Goal: Information Seeking & Learning: Understand process/instructions

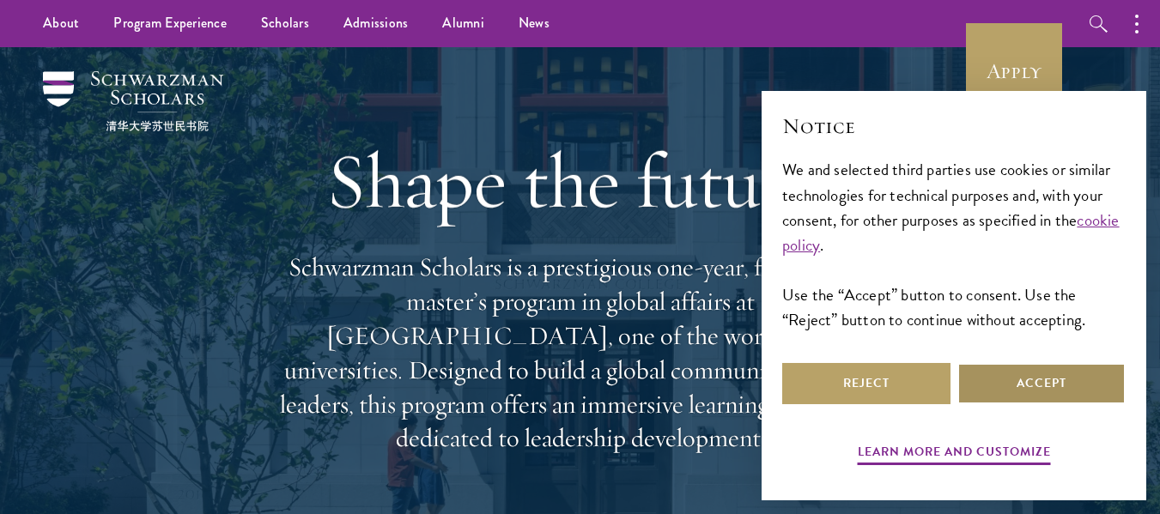
click at [996, 385] on button "Accept" at bounding box center [1042, 383] width 168 height 41
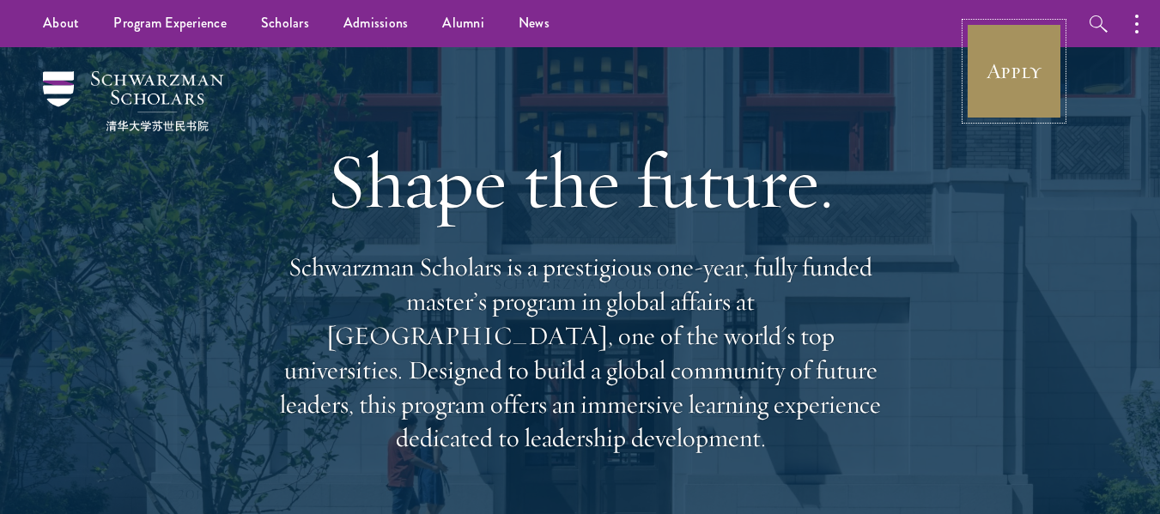
click at [1043, 53] on link "Apply" at bounding box center [1014, 71] width 96 height 96
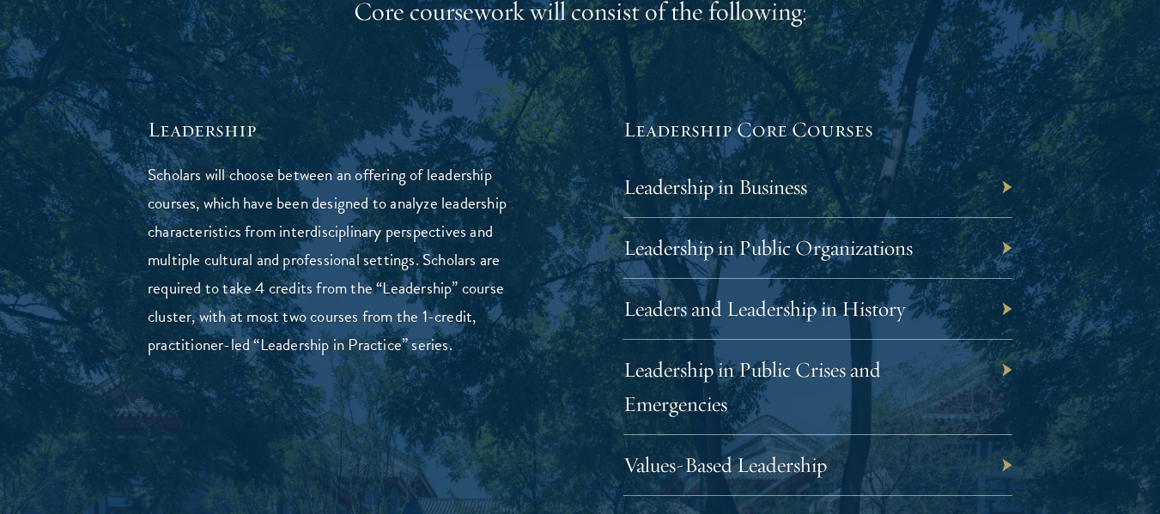
scroll to position [2813, 0]
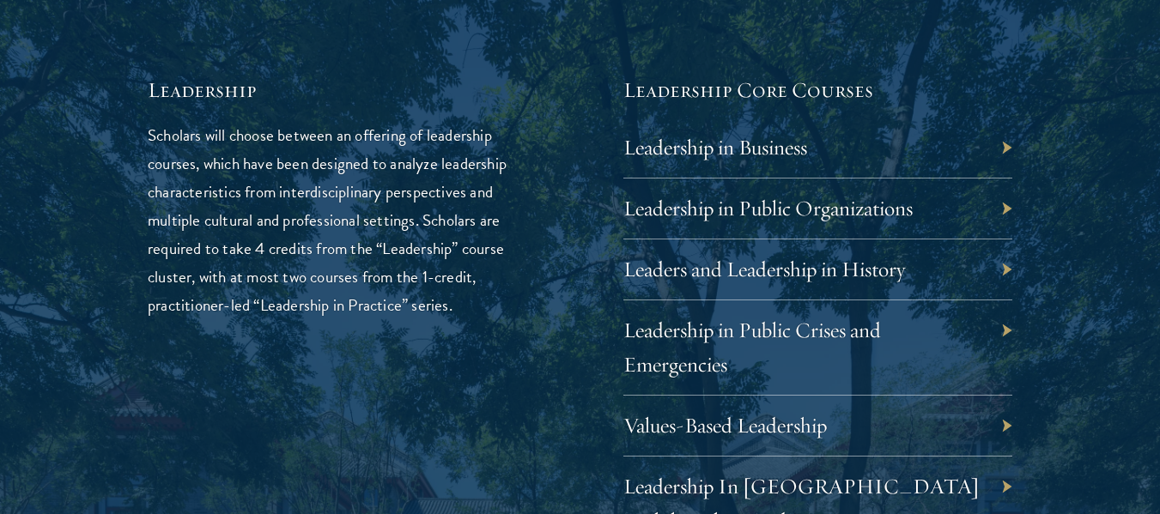
click at [1001, 147] on div "Leadership in Business" at bounding box center [818, 148] width 390 height 61
click at [789, 148] on link "Leadership in Business" at bounding box center [728, 147] width 184 height 27
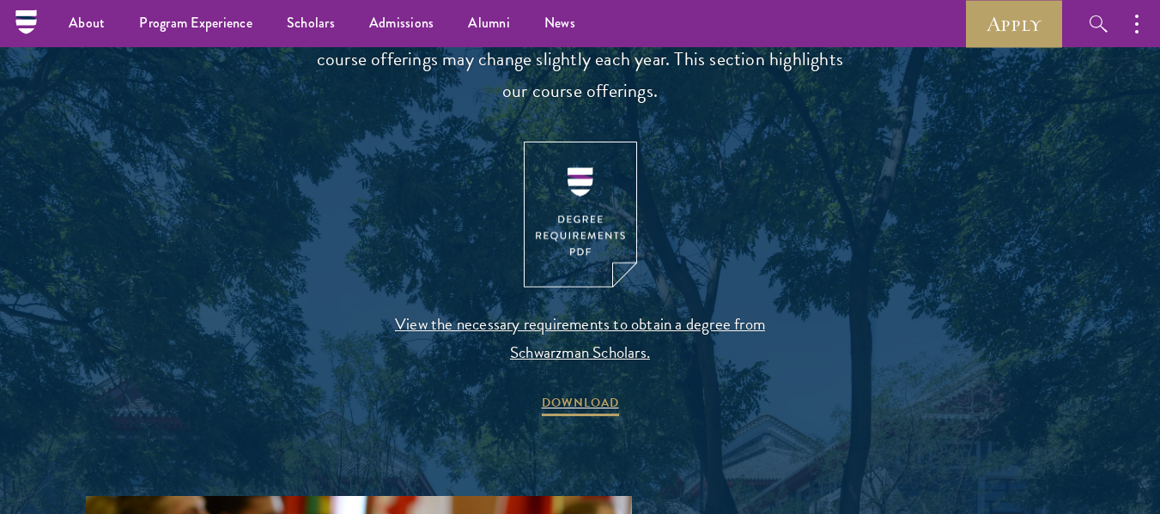
scroll to position [1445, 0]
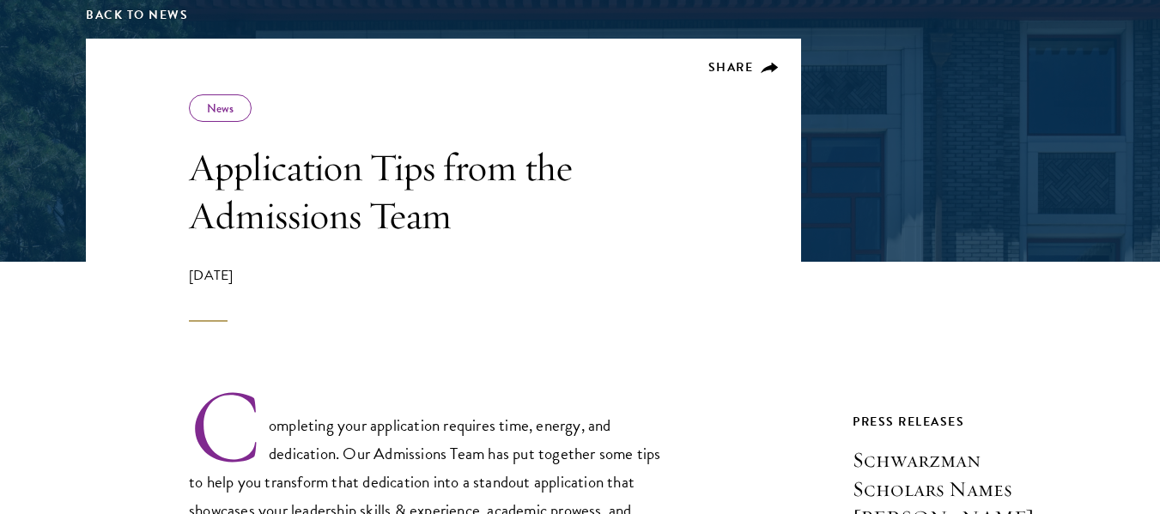
drag, startPoint x: 599, startPoint y: 246, endPoint x: 608, endPoint y: 266, distance: 22.3
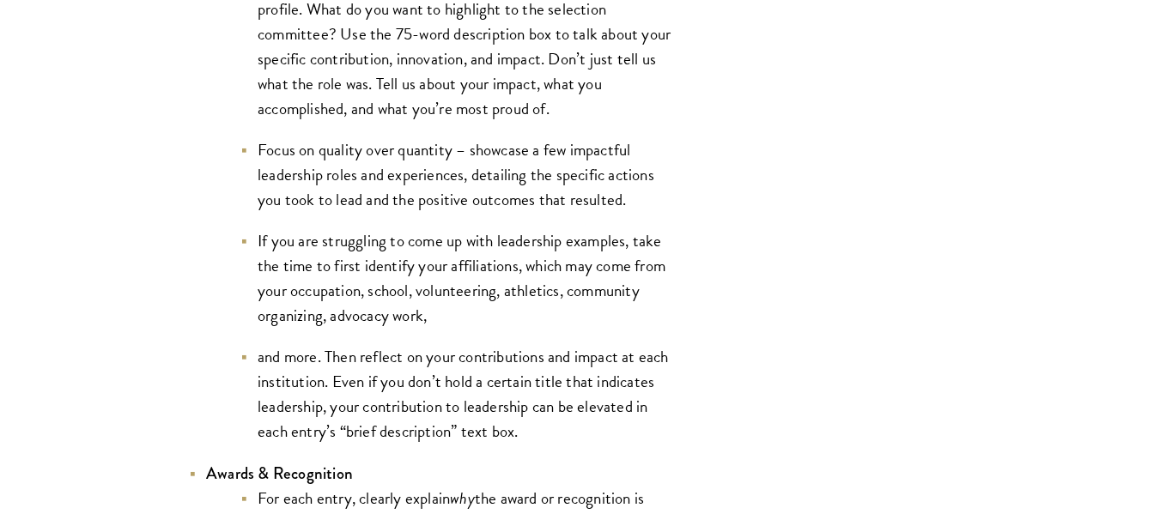
scroll to position [3849, 0]
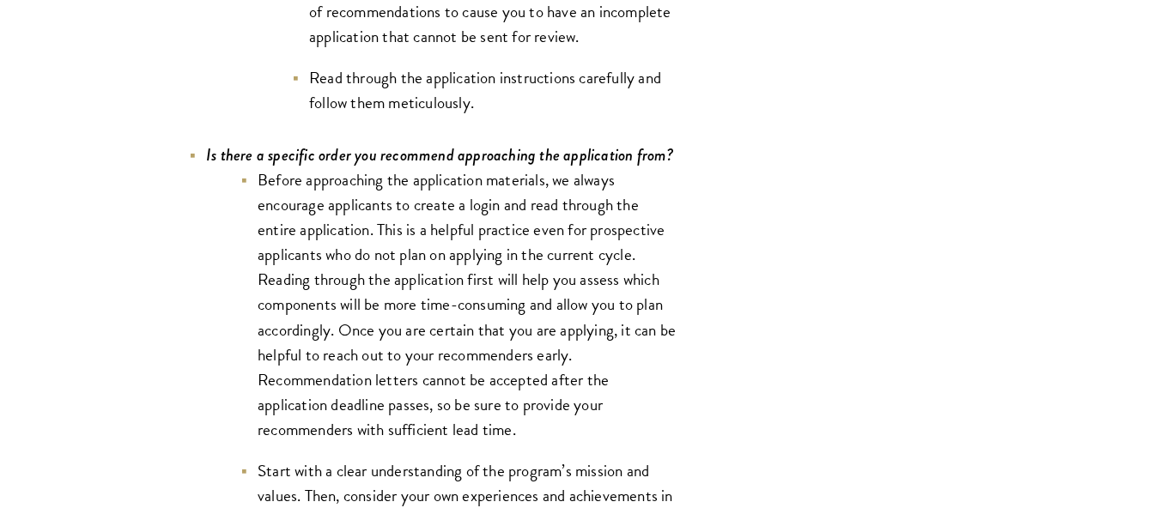
drag, startPoint x: 434, startPoint y: 100, endPoint x: 441, endPoint y: 114, distance: 15.4
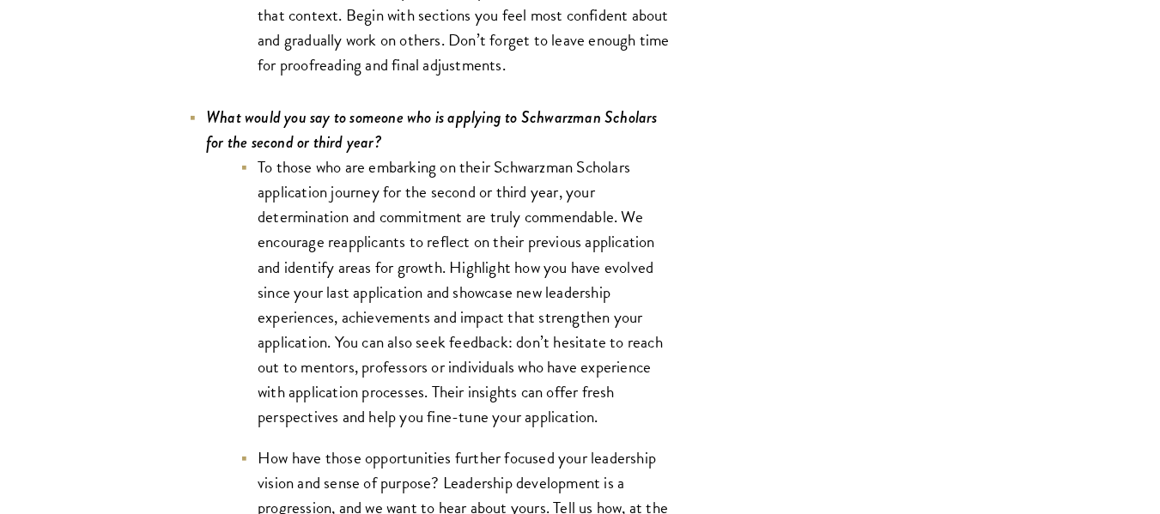
drag, startPoint x: 440, startPoint y: 113, endPoint x: 450, endPoint y: 176, distance: 64.4
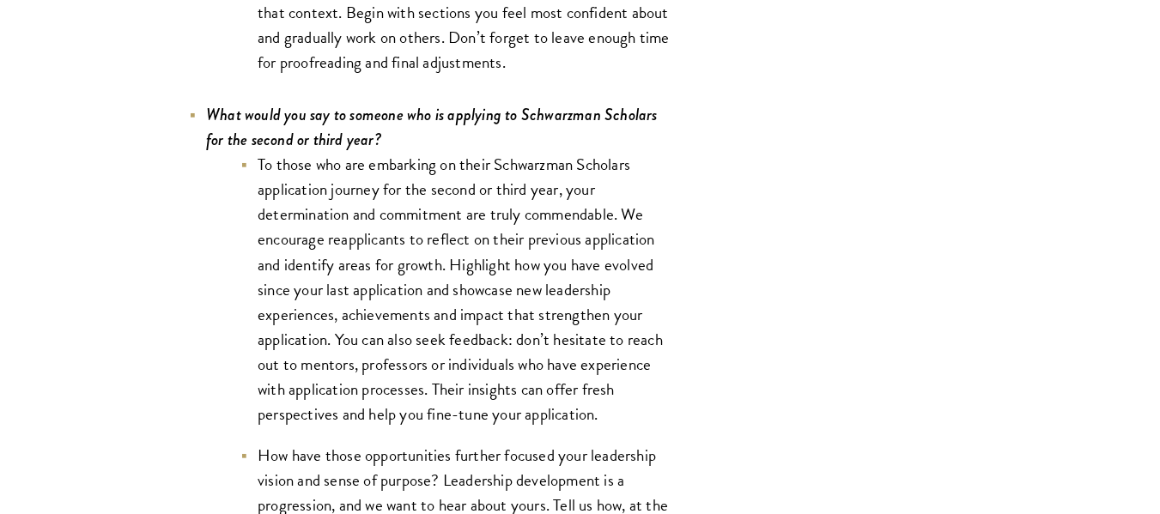
drag, startPoint x: 450, startPoint y: 175, endPoint x: 430, endPoint y: 76, distance: 101.6
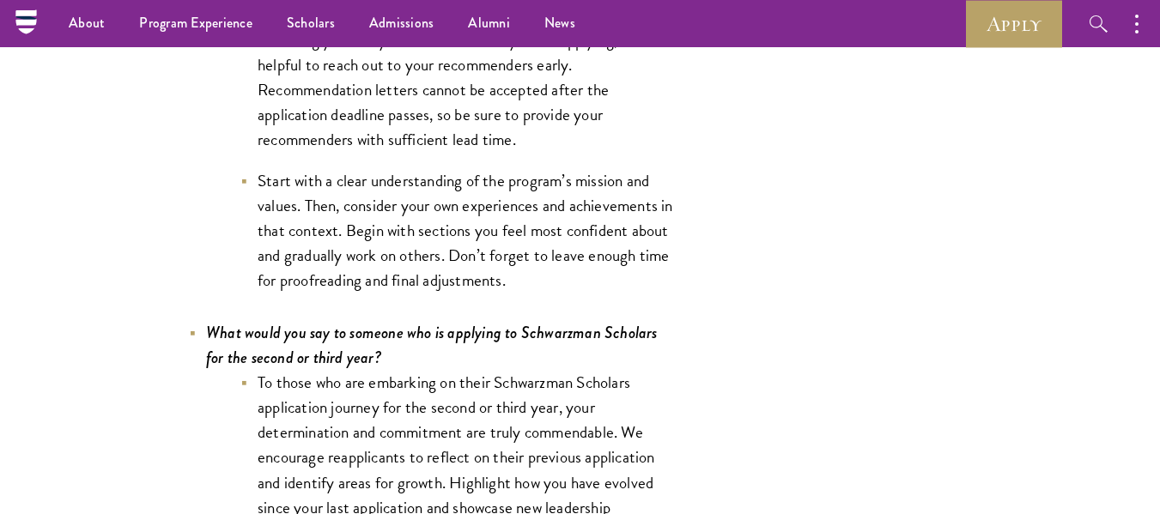
drag, startPoint x: 430, startPoint y: 76, endPoint x: 433, endPoint y: -35, distance: 110.8
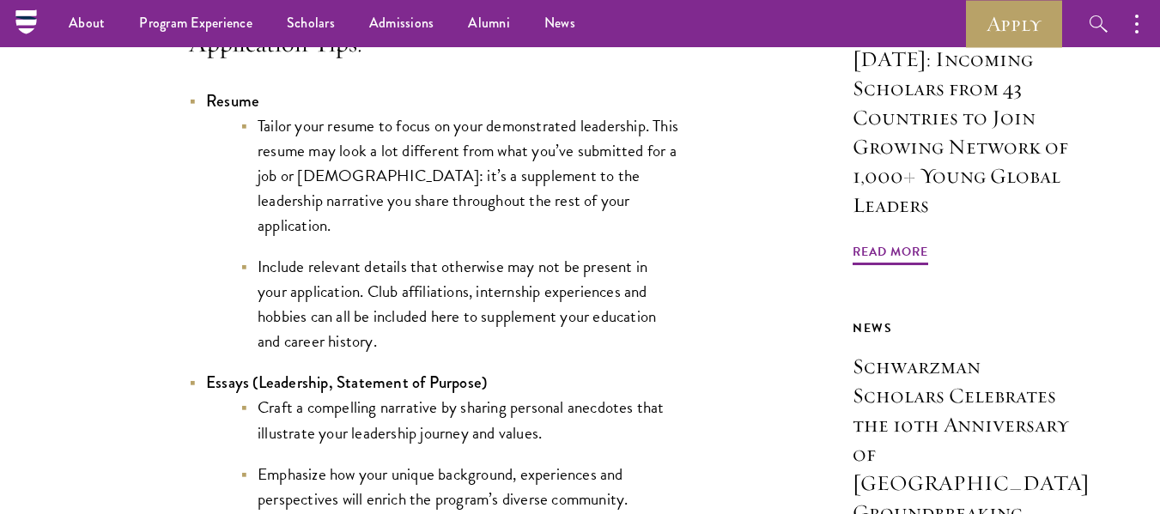
scroll to position [573, 0]
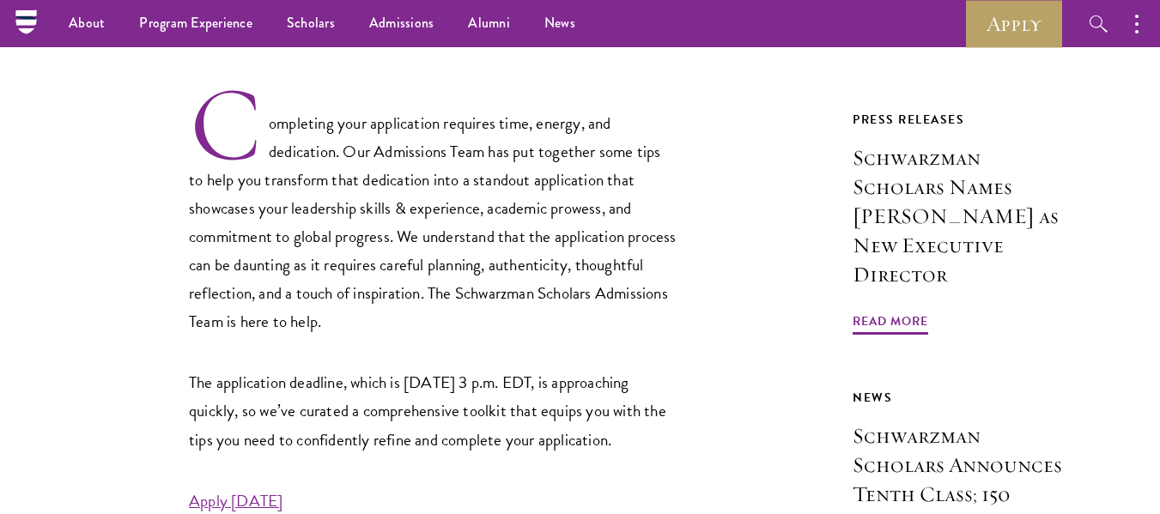
drag, startPoint x: 620, startPoint y: 370, endPoint x: 619, endPoint y: 129, distance: 241.3
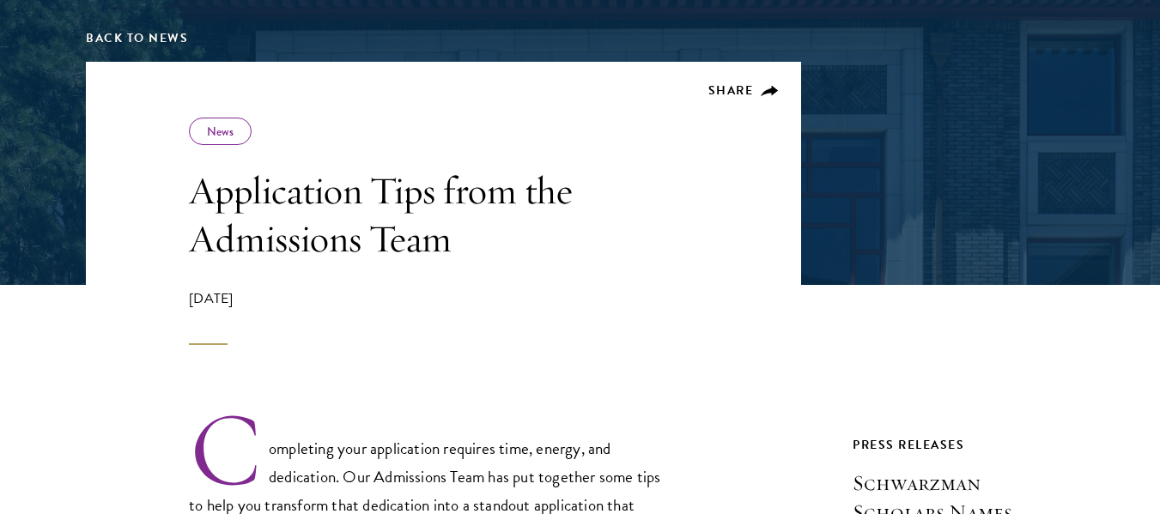
drag, startPoint x: 595, startPoint y: 260, endPoint x: 603, endPoint y: 392, distance: 131.6
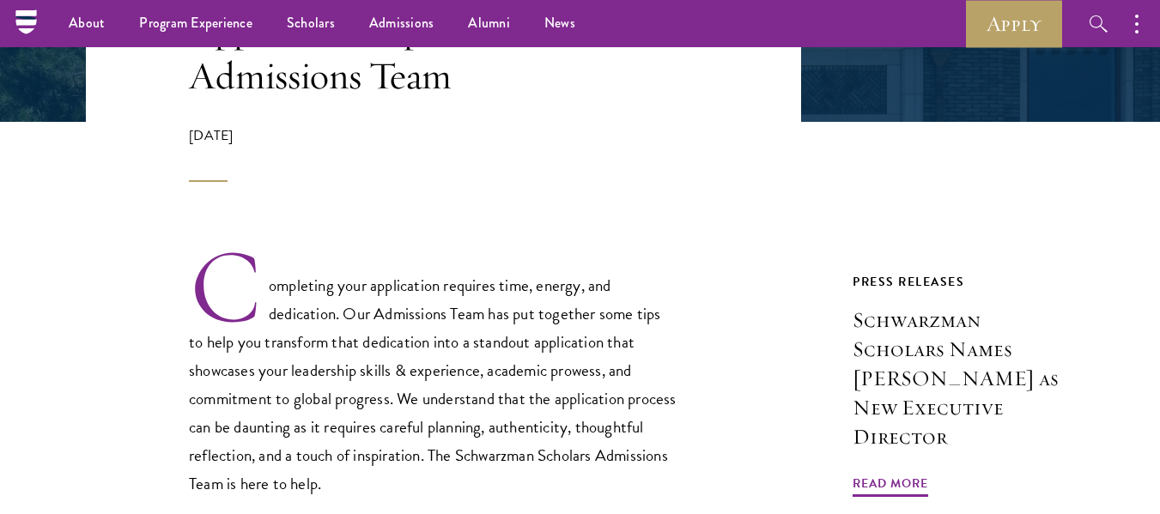
scroll to position [161, 0]
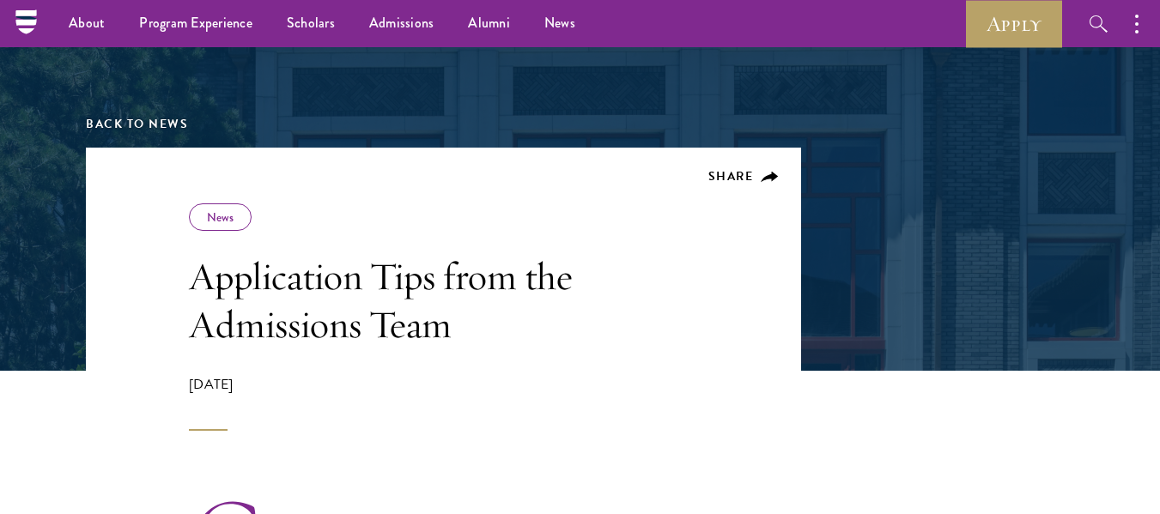
drag, startPoint x: 607, startPoint y: 381, endPoint x: 617, endPoint y: 214, distance: 167.7
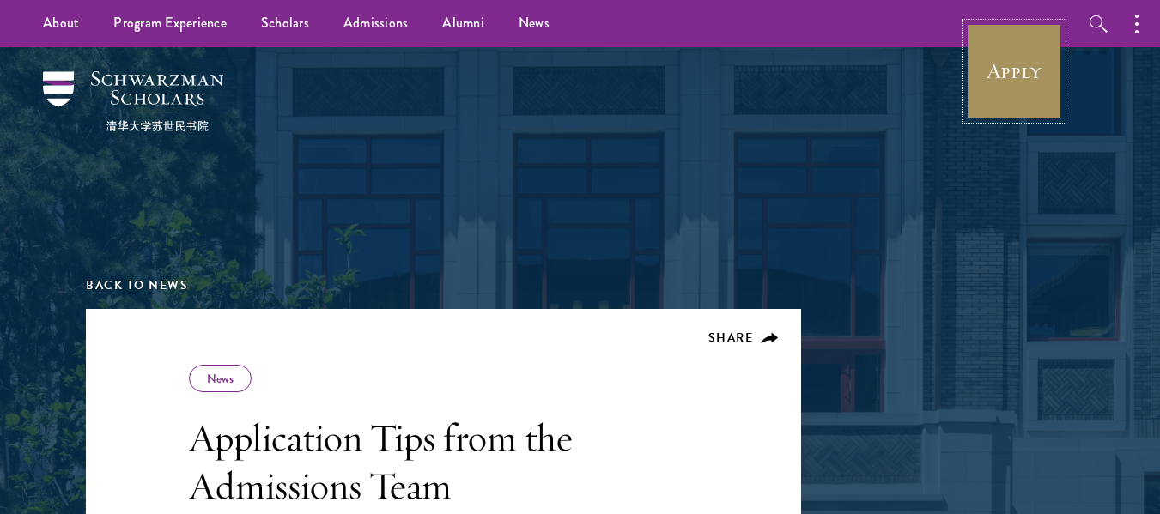
click at [1031, 60] on link "Apply" at bounding box center [1014, 71] width 96 height 96
click at [1001, 74] on link "Apply" at bounding box center [1014, 71] width 96 height 96
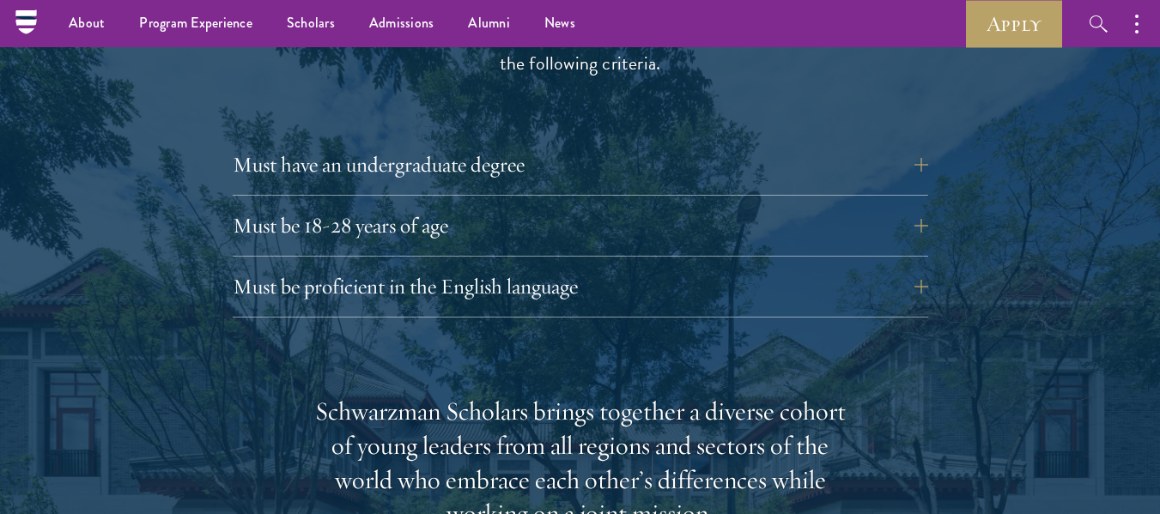
scroll to position [2237, 0]
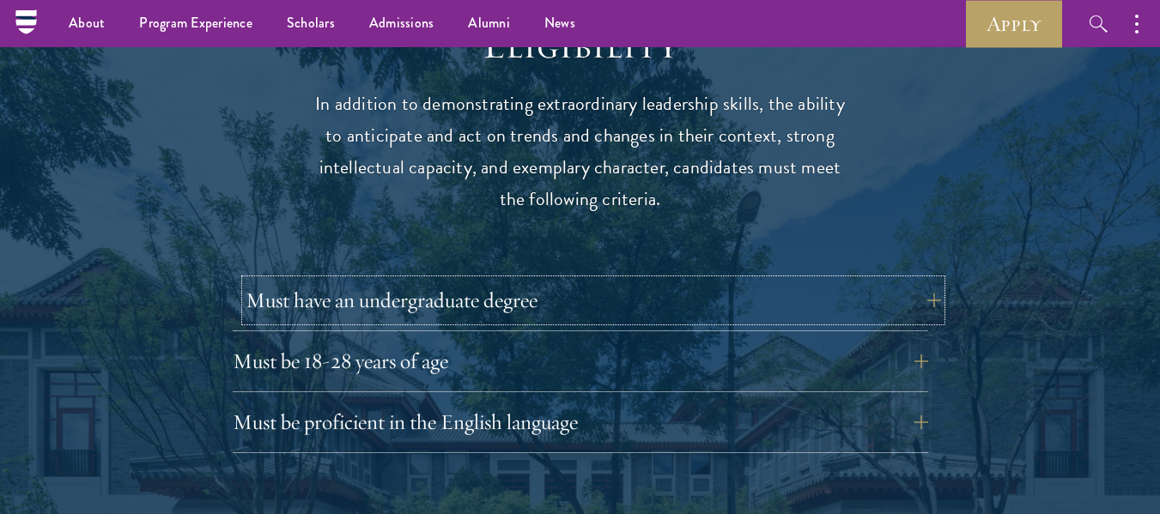
click at [904, 280] on button "Must have an undergraduate degree" at bounding box center [594, 300] width 696 height 41
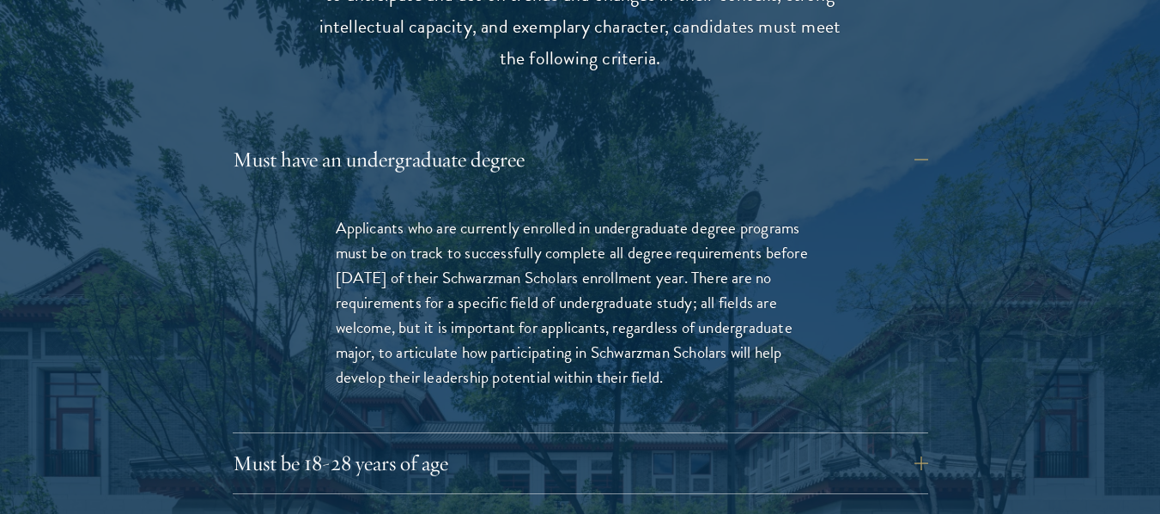
scroll to position [2384, 0]
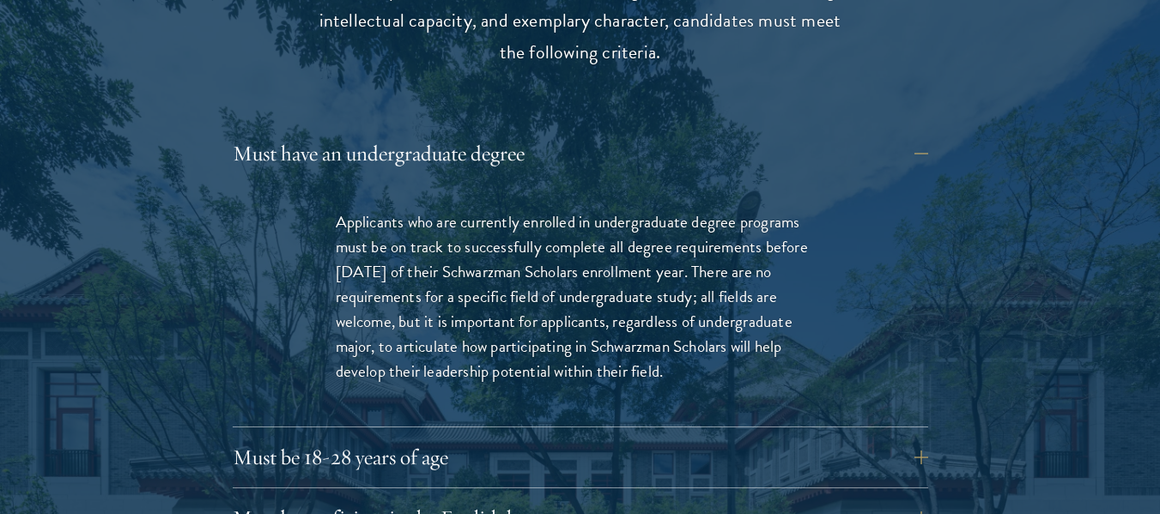
click at [900, 146] on div "Must have an undergraduate degree Applicants who are currently enrolled in unde…" at bounding box center [581, 280] width 696 height 295
click at [900, 133] on button "Must have an undergraduate degree" at bounding box center [594, 153] width 696 height 41
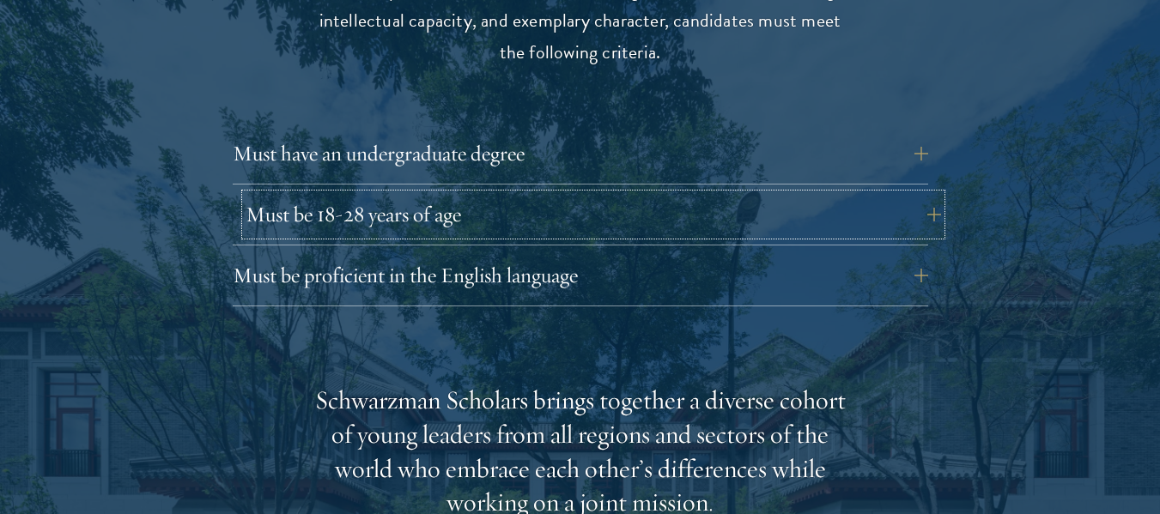
click at [887, 194] on button "Must be 18-28 years of age" at bounding box center [594, 214] width 696 height 41
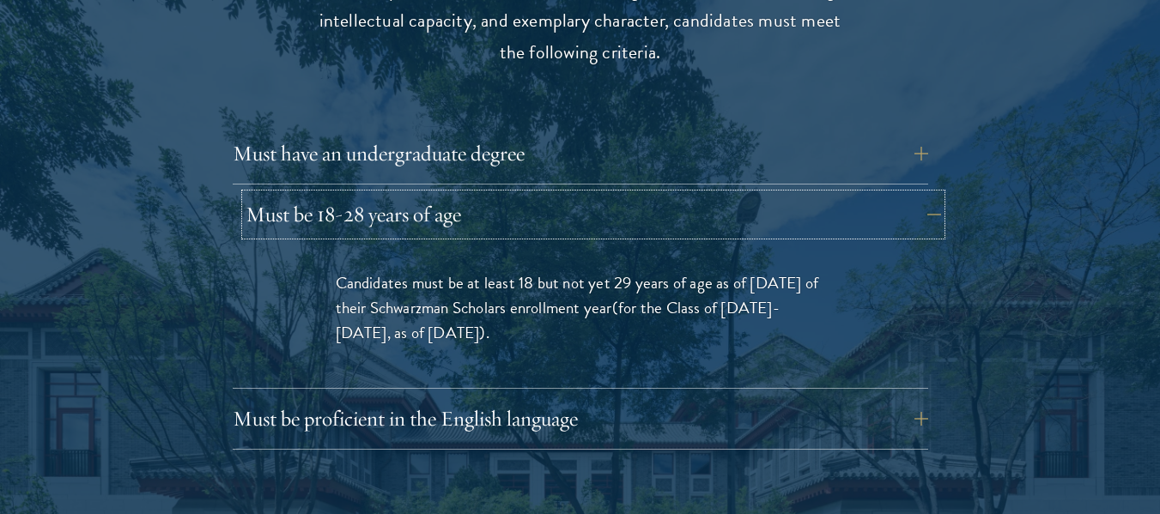
click at [892, 194] on button "Must be 18-28 years of age" at bounding box center [594, 214] width 696 height 41
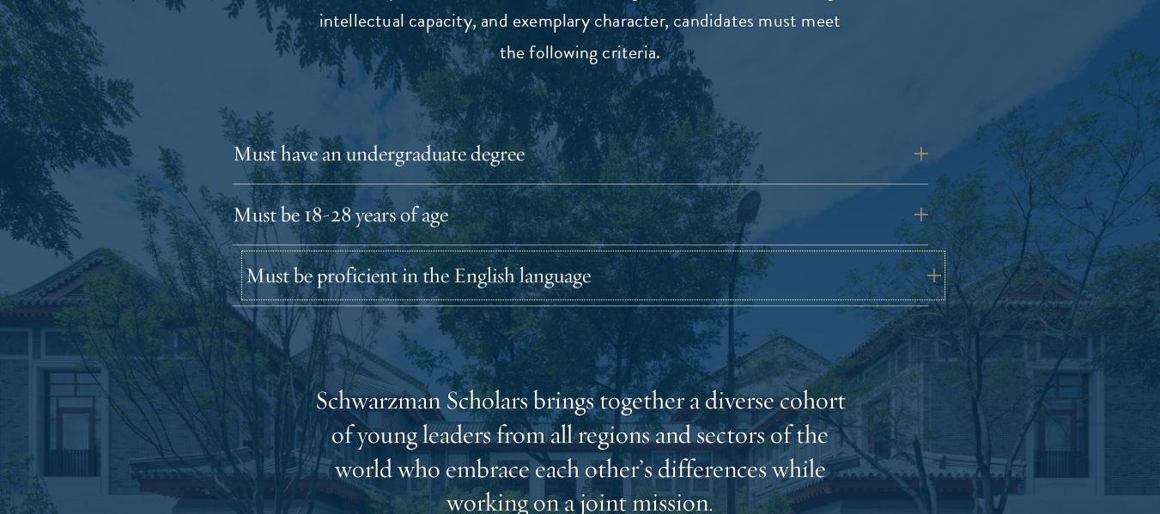
click at [881, 255] on button "Must be proficient in the English language" at bounding box center [594, 275] width 696 height 41
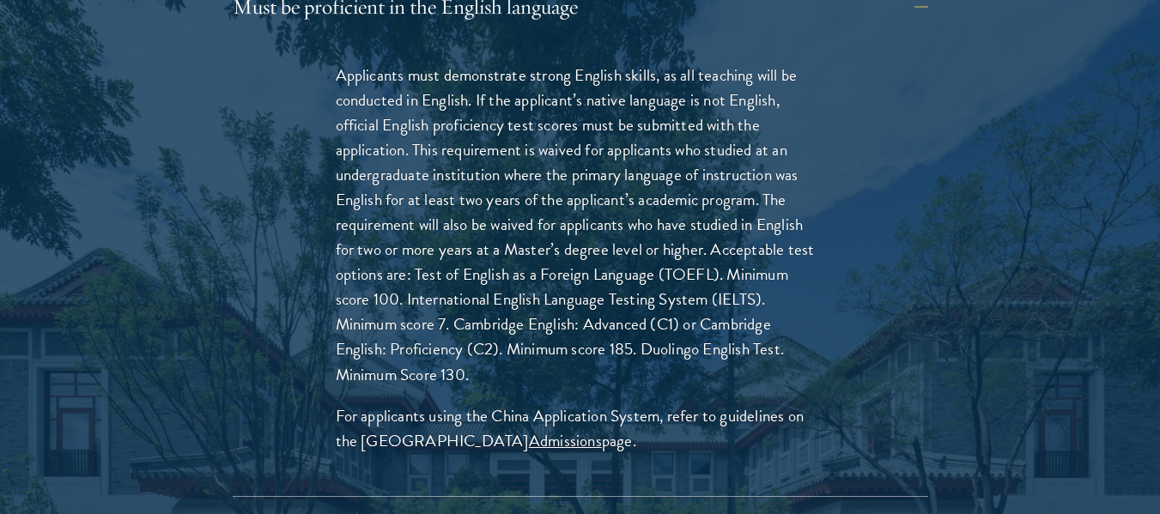
scroll to position [2657, 0]
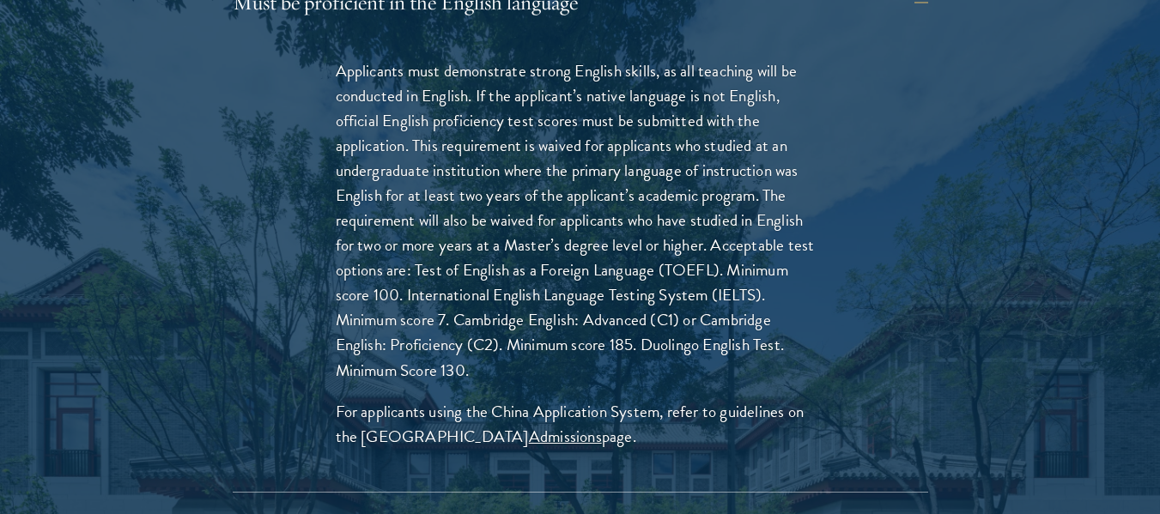
drag, startPoint x: 1030, startPoint y: 179, endPoint x: 1022, endPoint y: 193, distance: 15.8
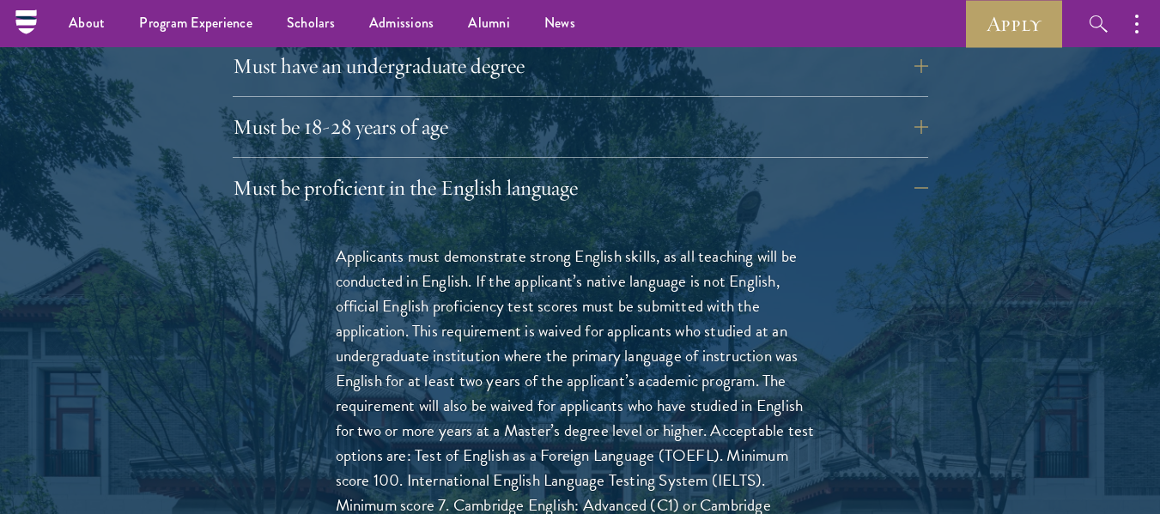
scroll to position [2338, 0]
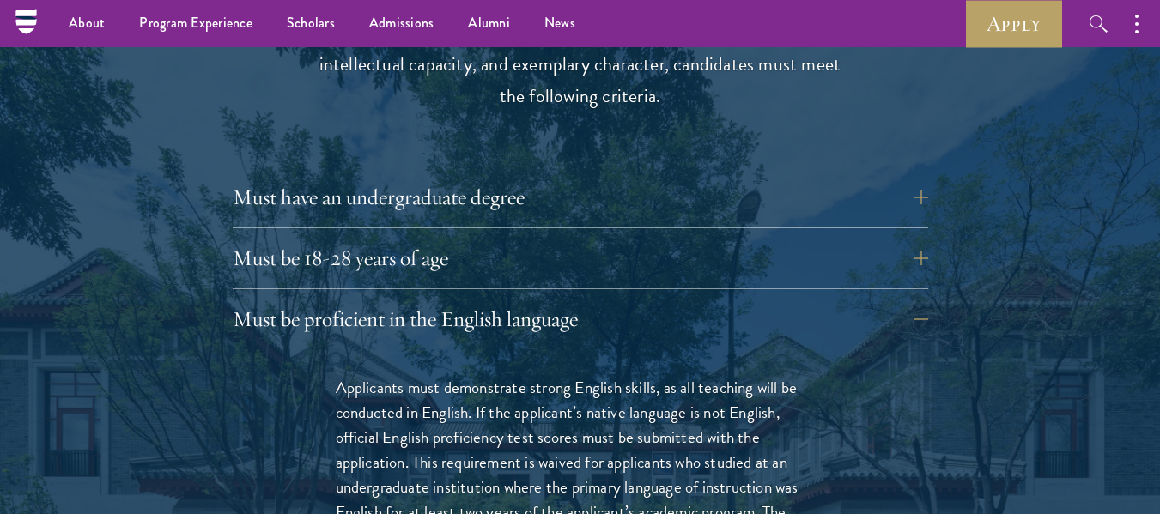
drag, startPoint x: 925, startPoint y: 204, endPoint x: 928, endPoint y: 145, distance: 59.4
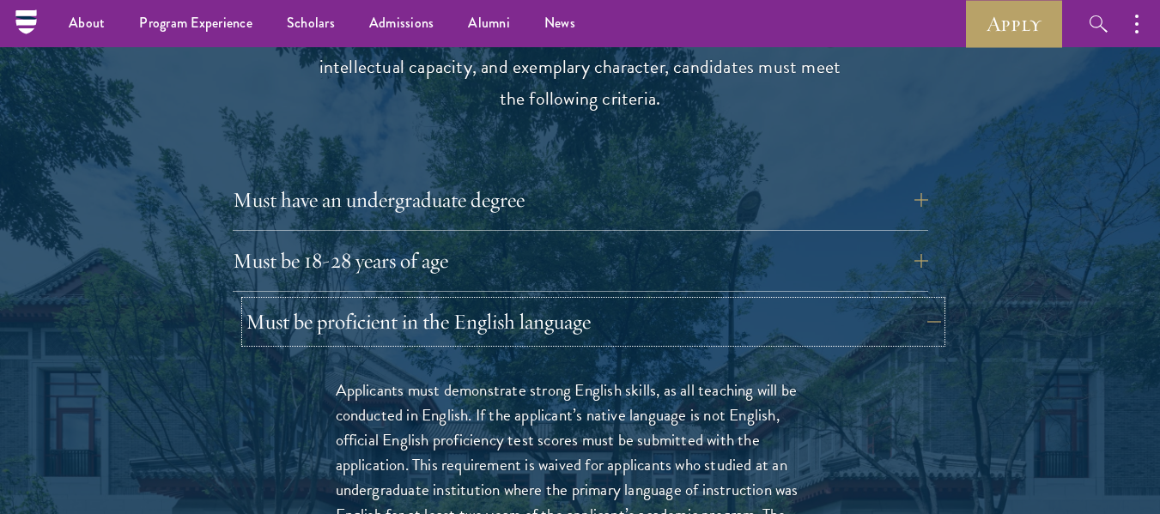
click at [915, 301] on button "Must be proficient in the English language" at bounding box center [594, 321] width 696 height 41
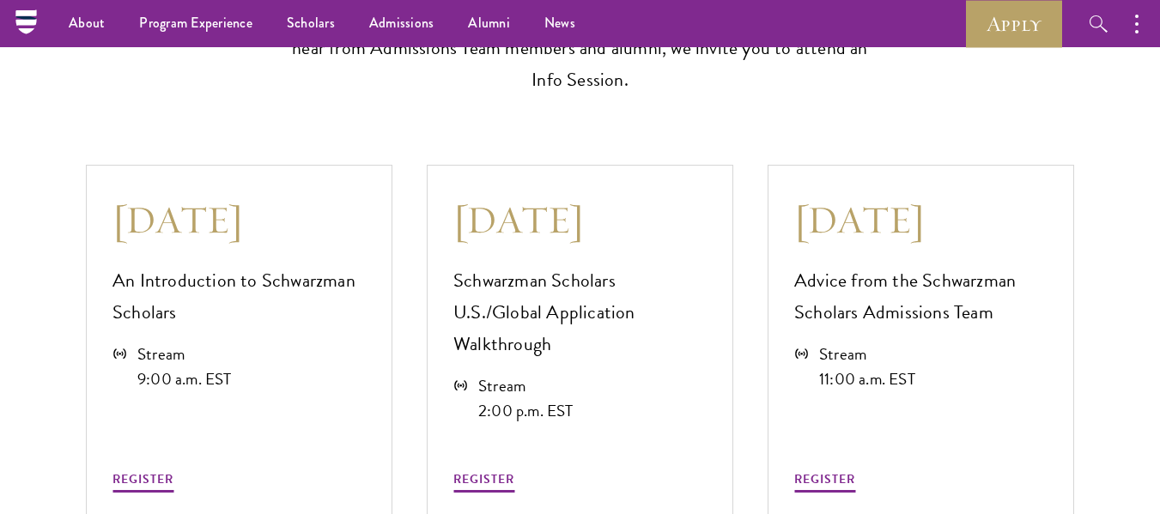
scroll to position [4490, 0]
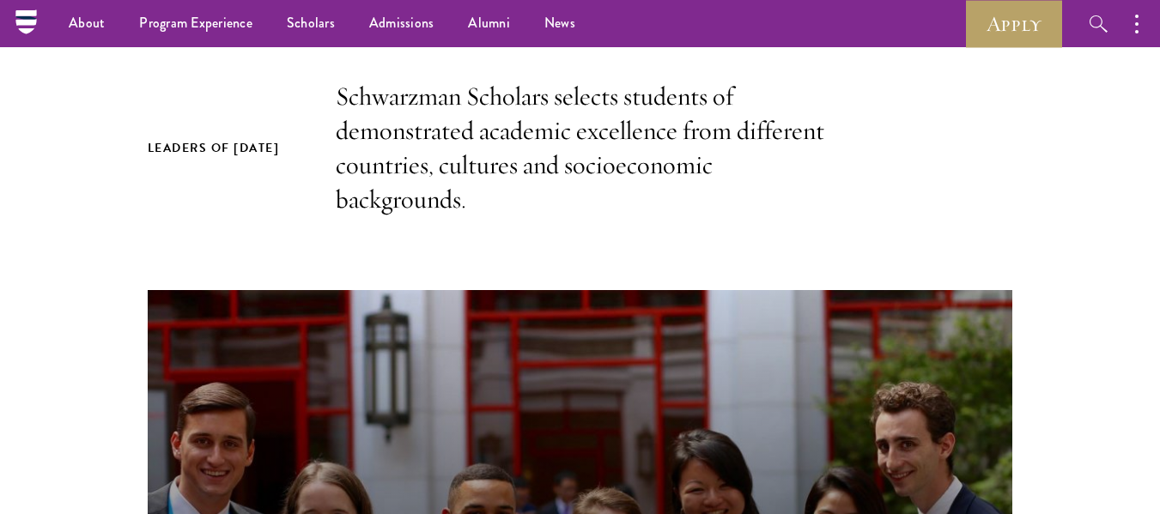
drag, startPoint x: 527, startPoint y: 174, endPoint x: 531, endPoint y: -1, distance: 175.2
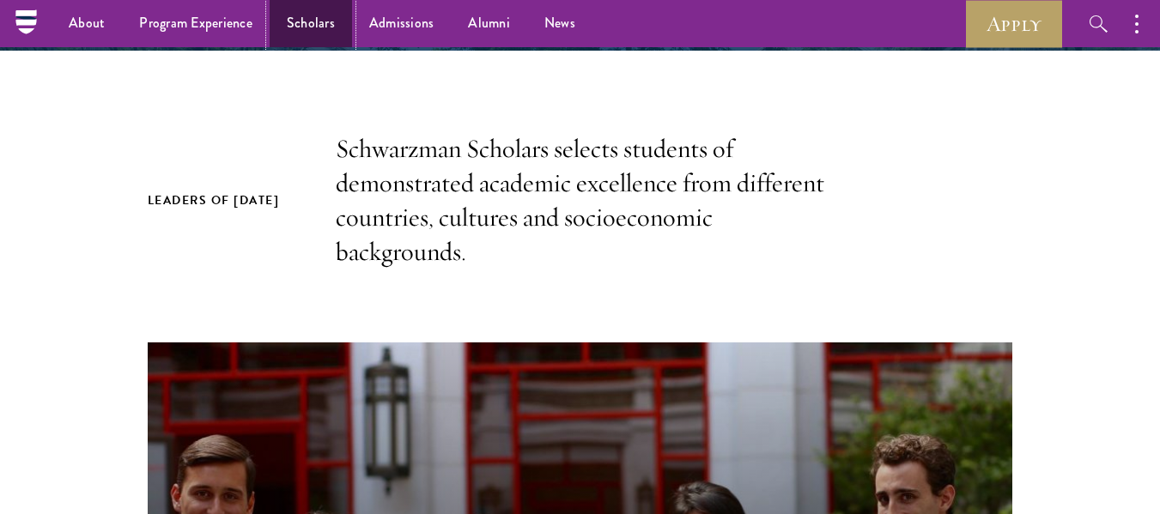
click at [319, 27] on link "Scholars" at bounding box center [311, 23] width 82 height 47
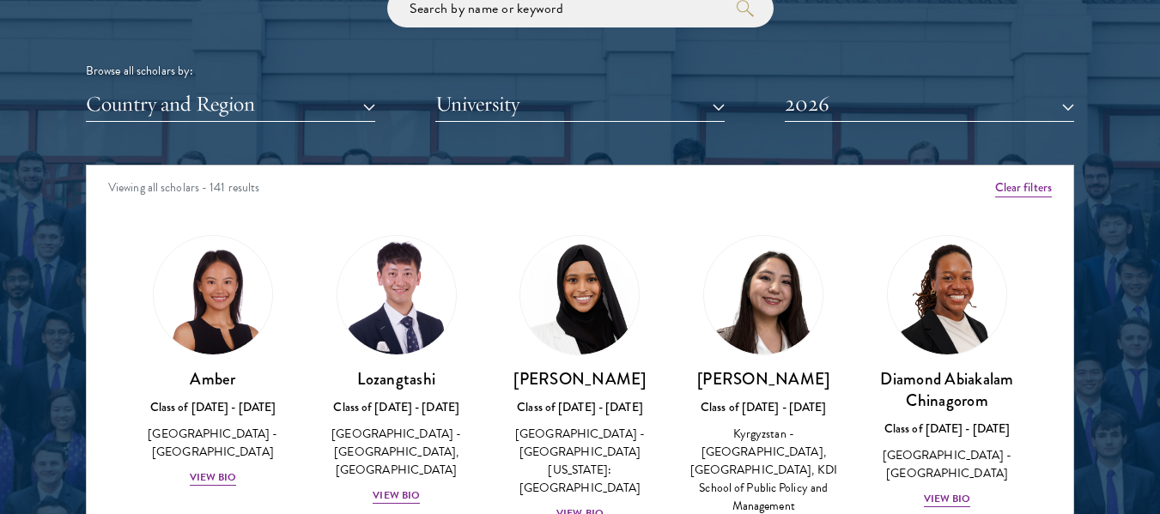
scroll to position [2111, 0]
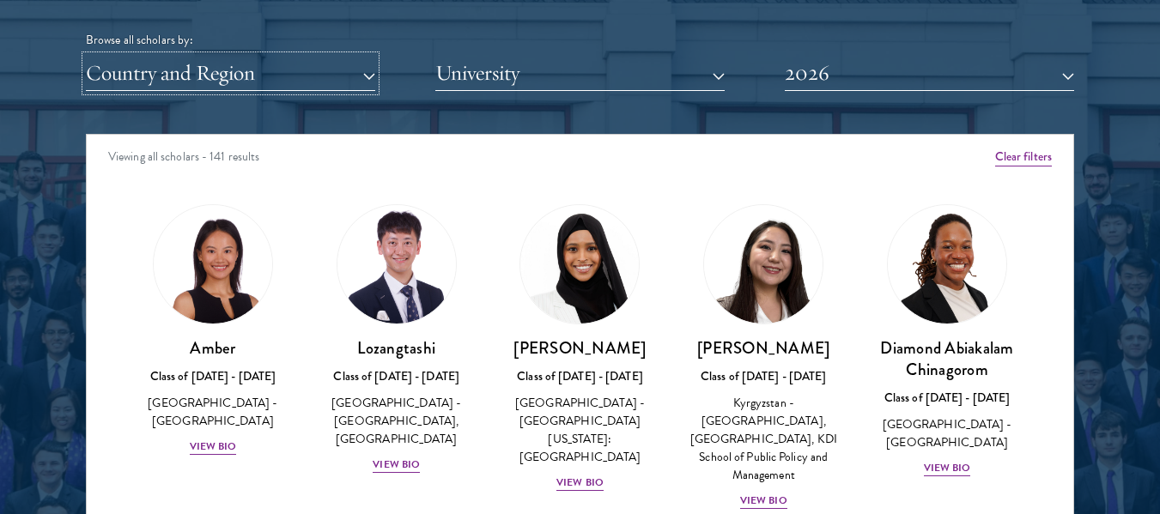
click at [334, 79] on button "Country and Region" at bounding box center [230, 73] width 289 height 35
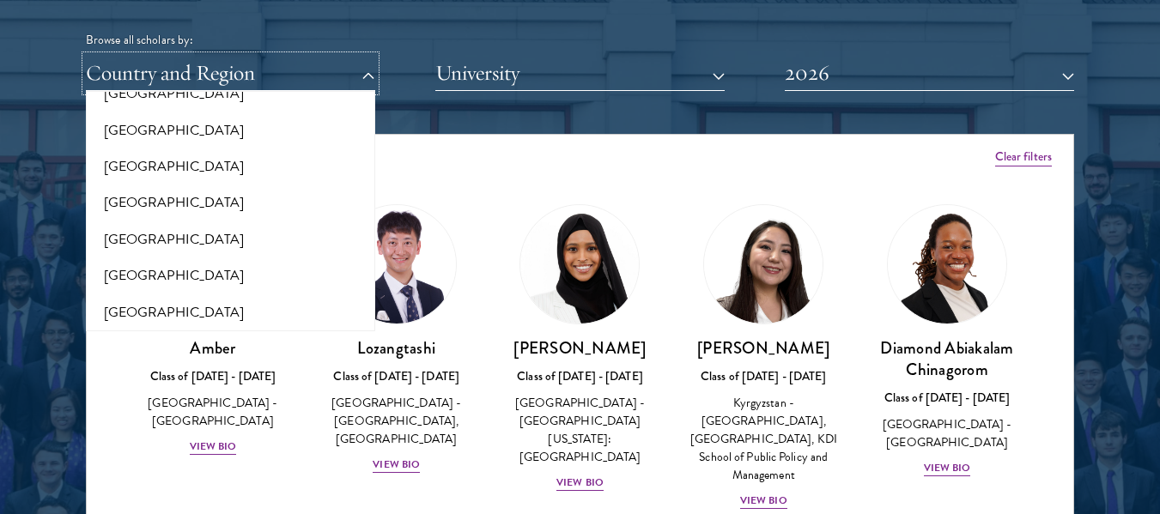
scroll to position [352, 0]
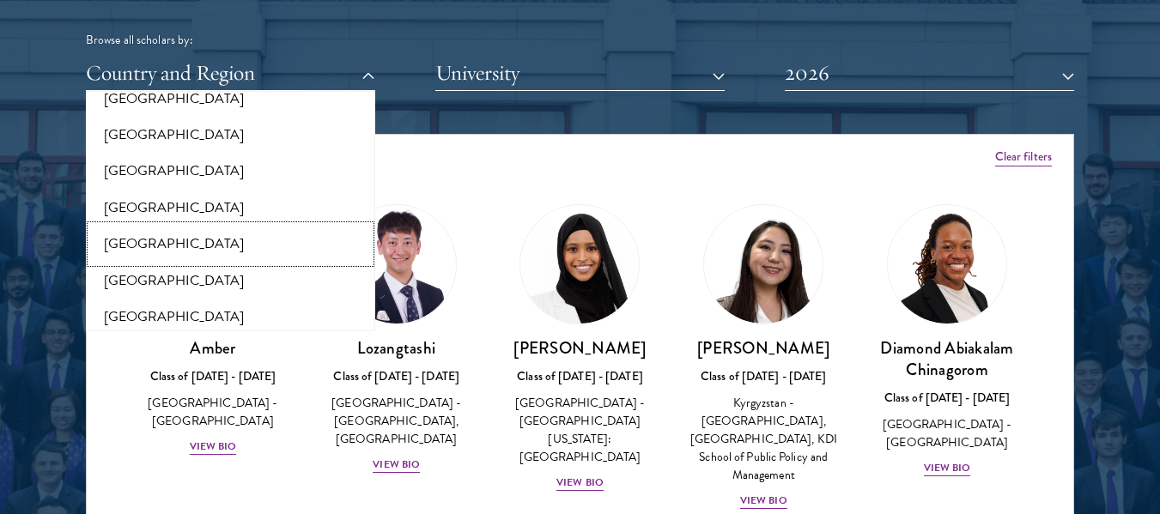
click at [158, 241] on button "[GEOGRAPHIC_DATA]" at bounding box center [230, 244] width 279 height 36
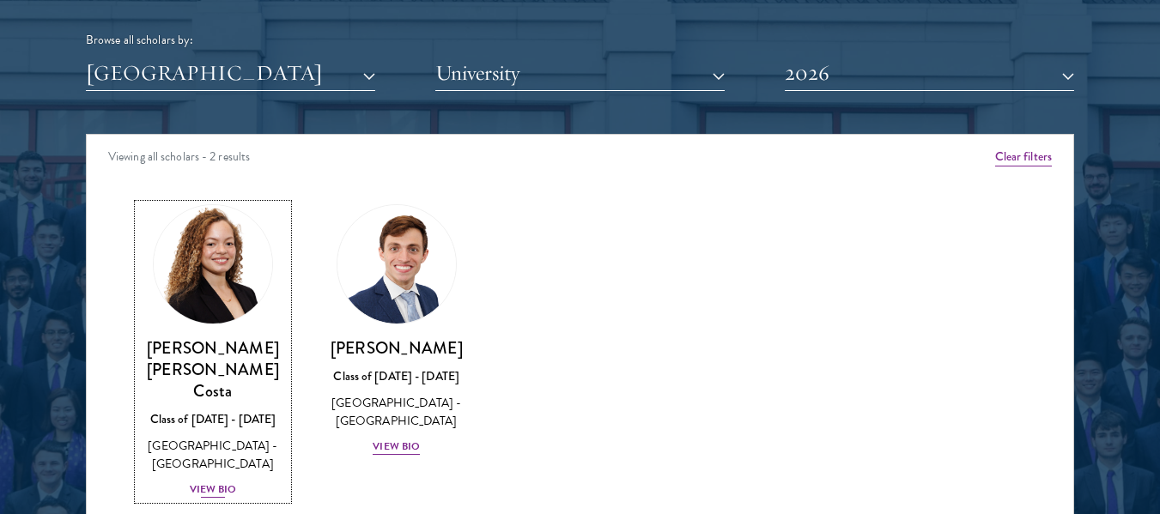
click at [219, 363] on h3 "[PERSON_NAME] [PERSON_NAME] Costa" at bounding box center [212, 370] width 149 height 64
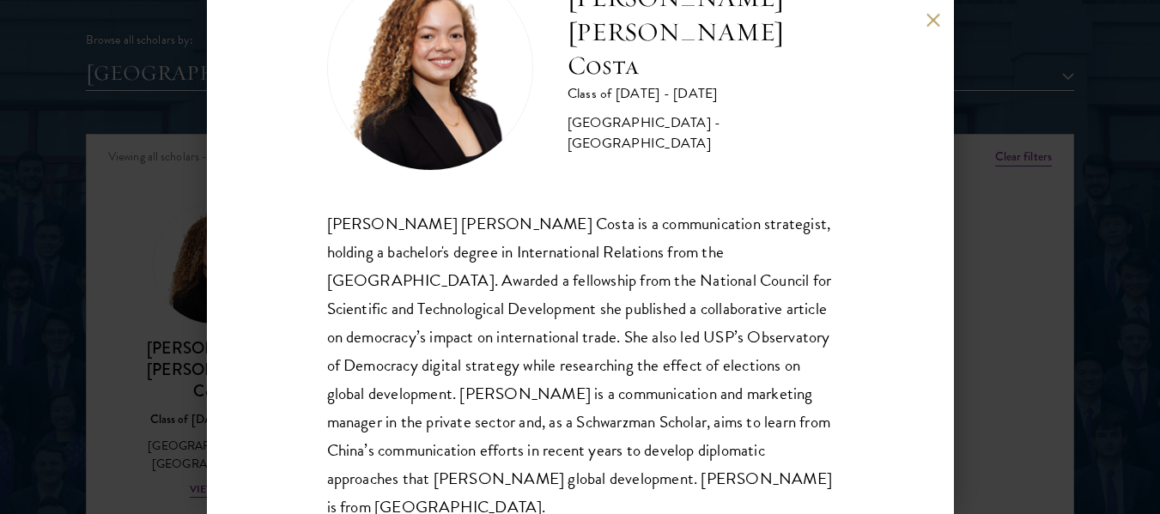
drag, startPoint x: 547, startPoint y: 196, endPoint x: 547, endPoint y: 216, distance: 20.6
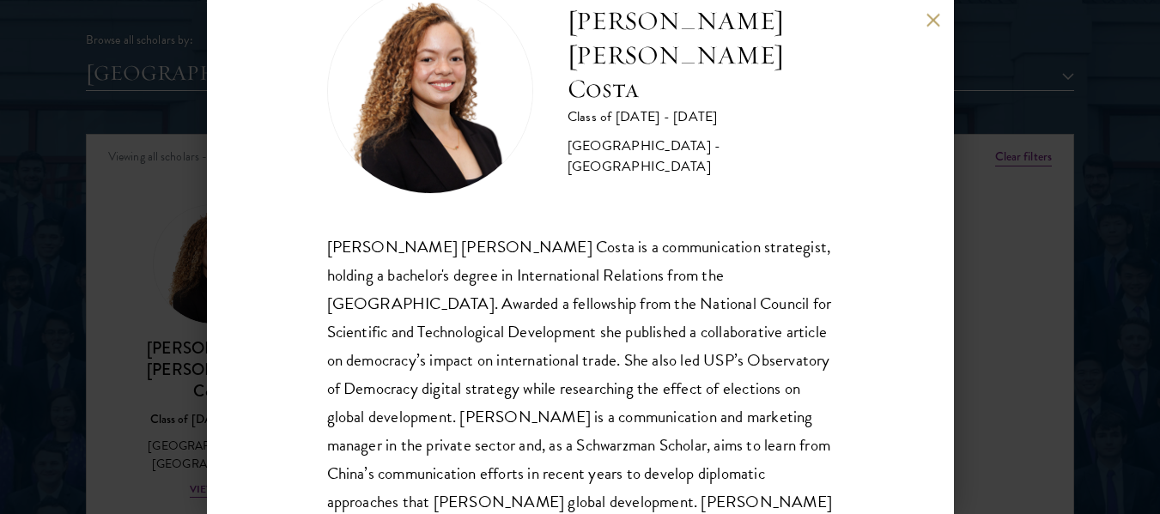
scroll to position [109, 0]
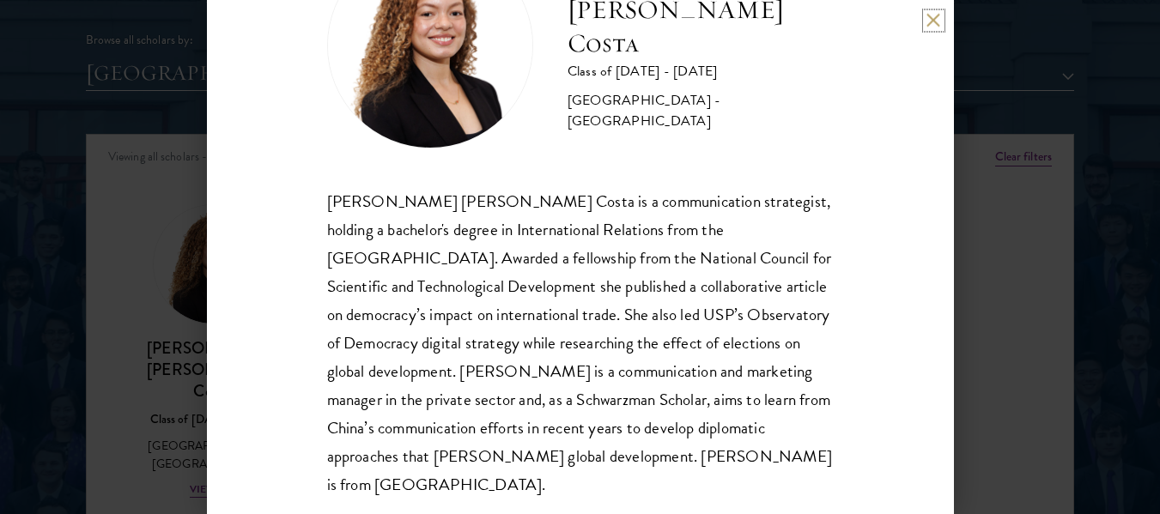
click at [933, 22] on button at bounding box center [934, 20] width 15 height 15
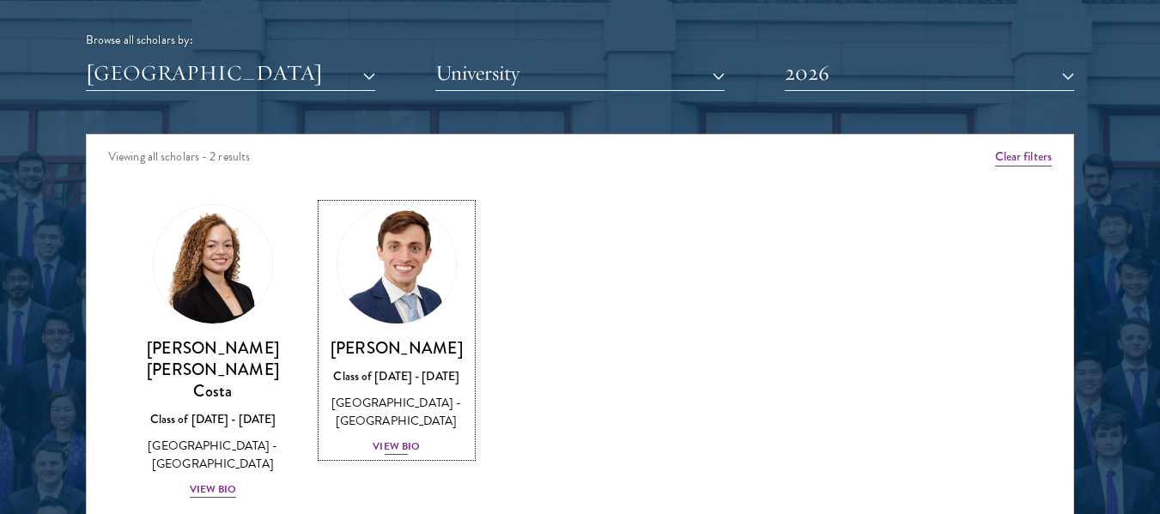
click at [429, 357] on h3 "[PERSON_NAME]" at bounding box center [396, 348] width 149 height 21
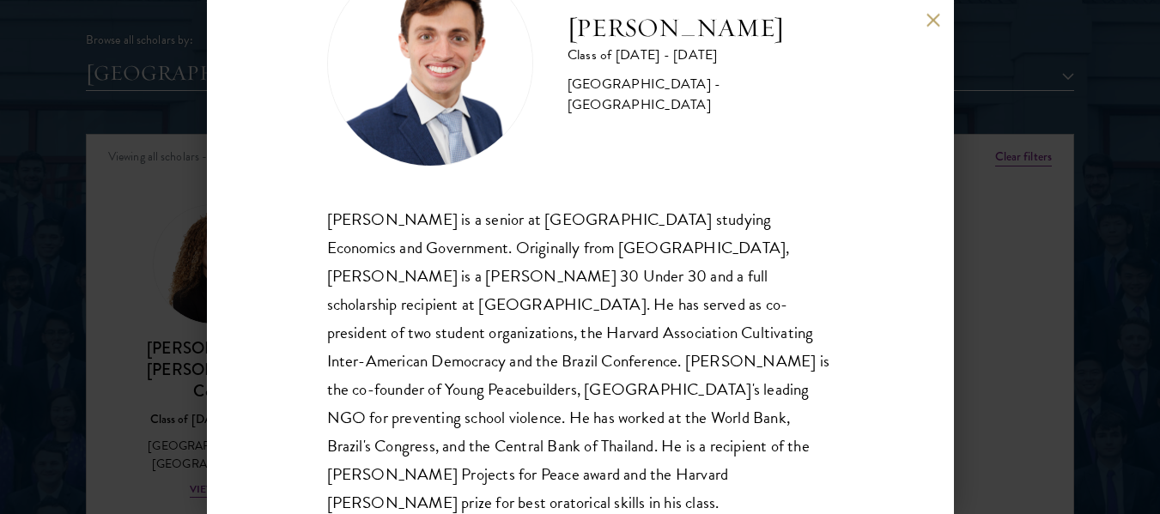
scroll to position [117, 0]
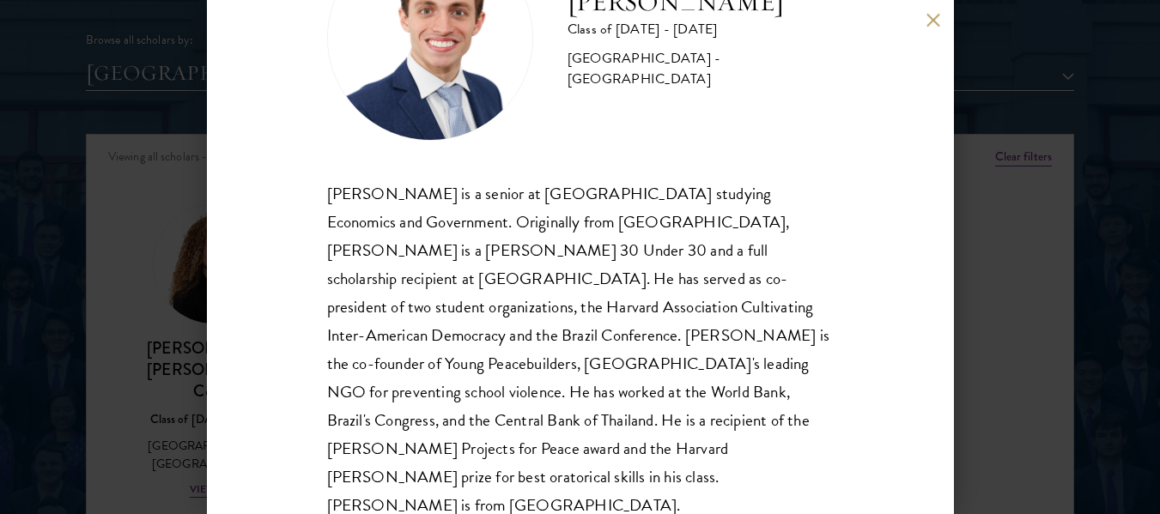
click at [933, 20] on button at bounding box center [934, 20] width 15 height 15
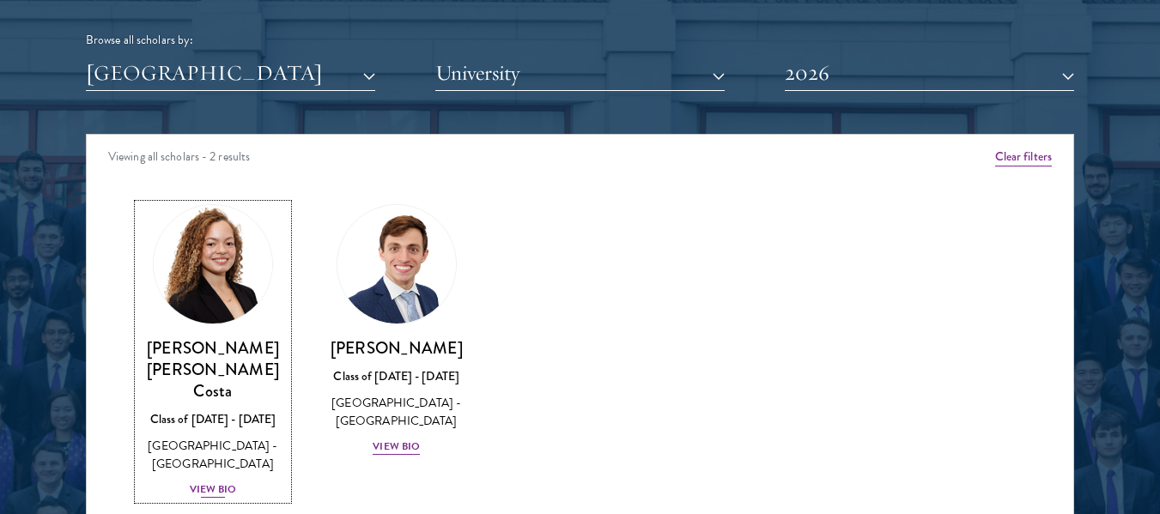
click at [222, 356] on h3 "[PERSON_NAME] [PERSON_NAME] Costa" at bounding box center [212, 370] width 149 height 64
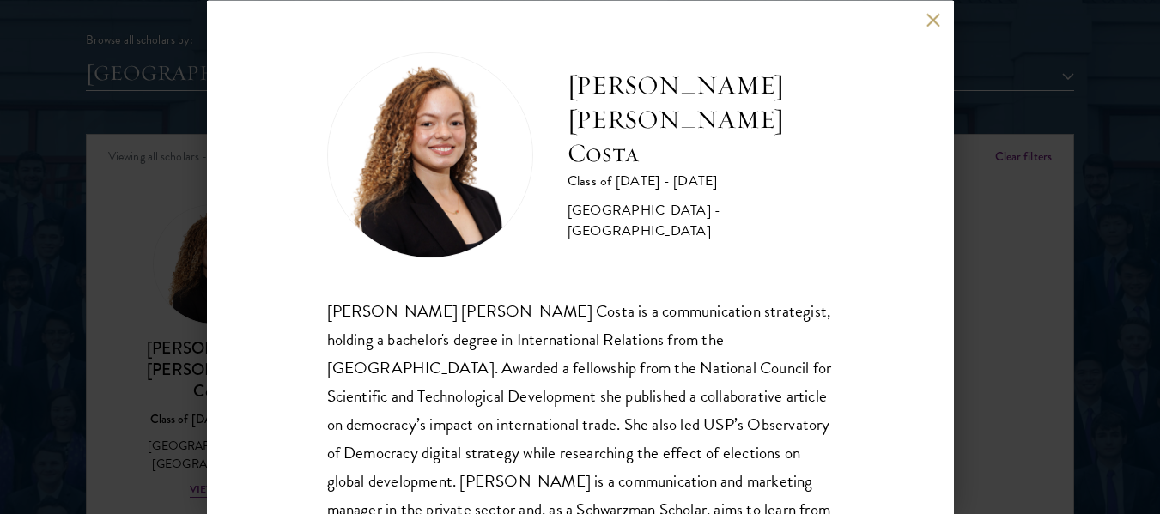
click at [937, 27] on button at bounding box center [934, 20] width 15 height 15
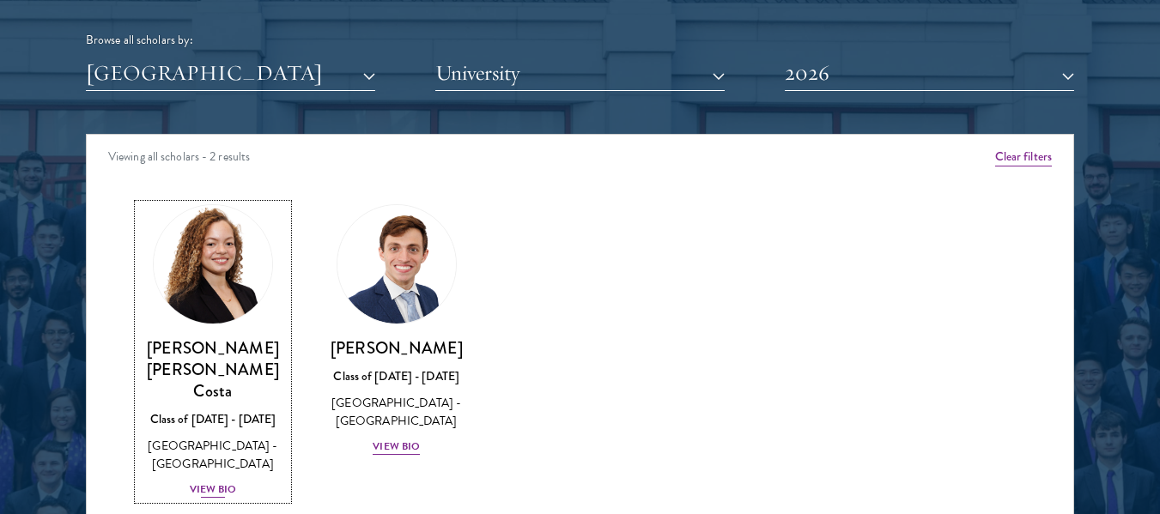
click at [216, 482] on div "View Bio" at bounding box center [213, 490] width 47 height 16
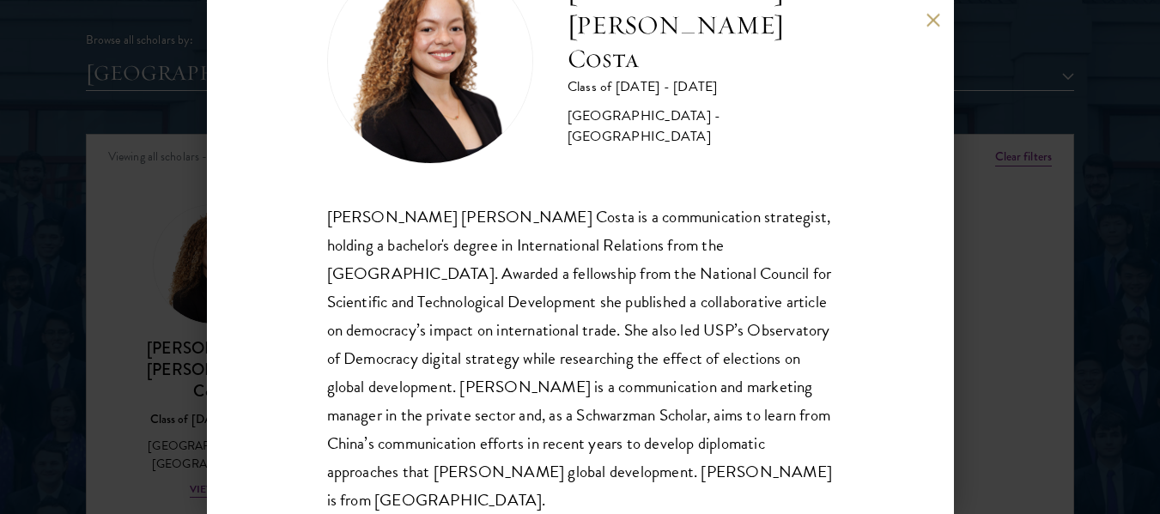
scroll to position [106, 0]
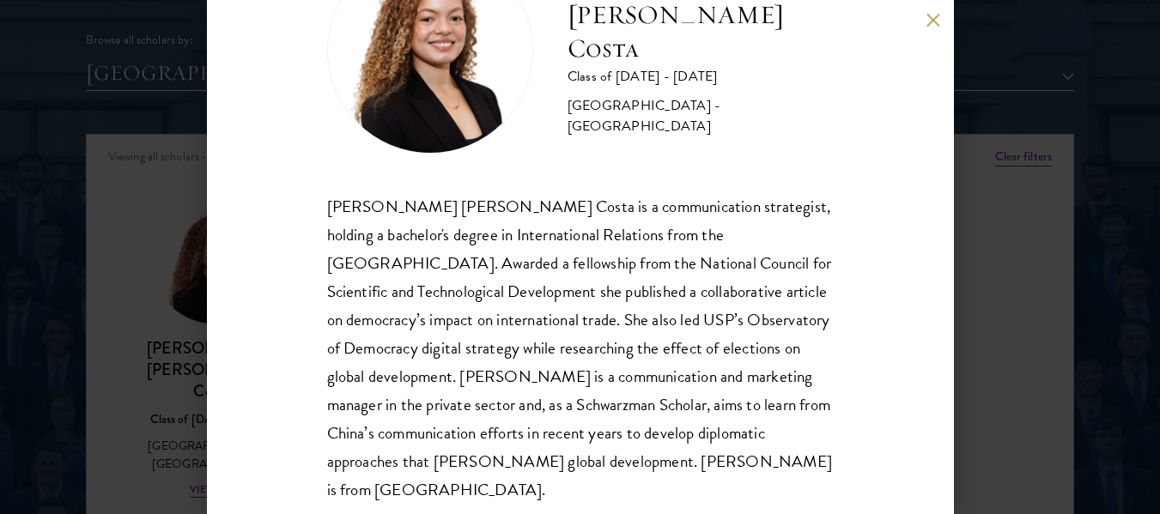
drag, startPoint x: 553, startPoint y: 62, endPoint x: 529, endPoint y: 93, distance: 39.2
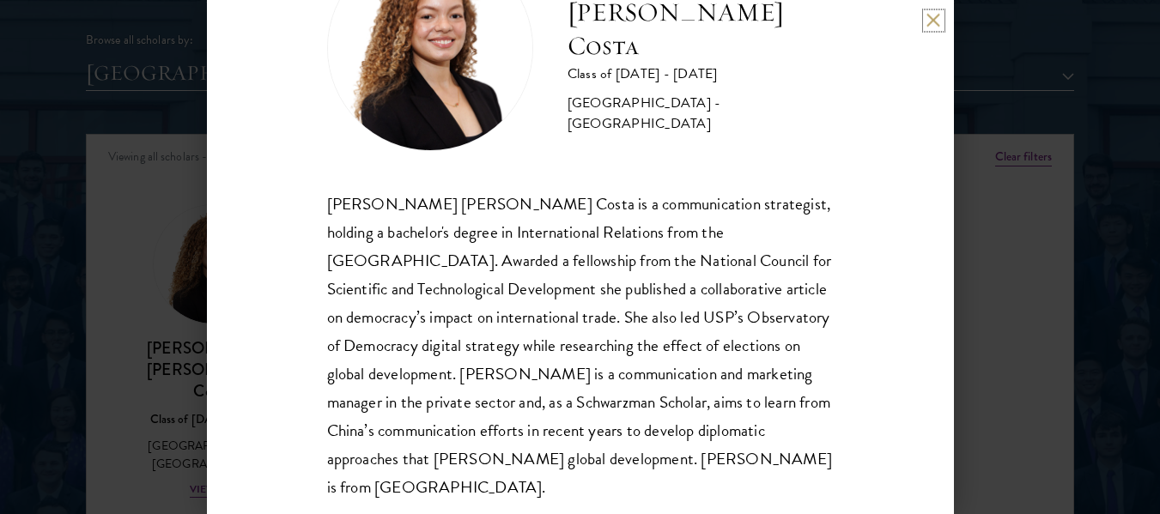
click at [939, 21] on button at bounding box center [934, 20] width 15 height 15
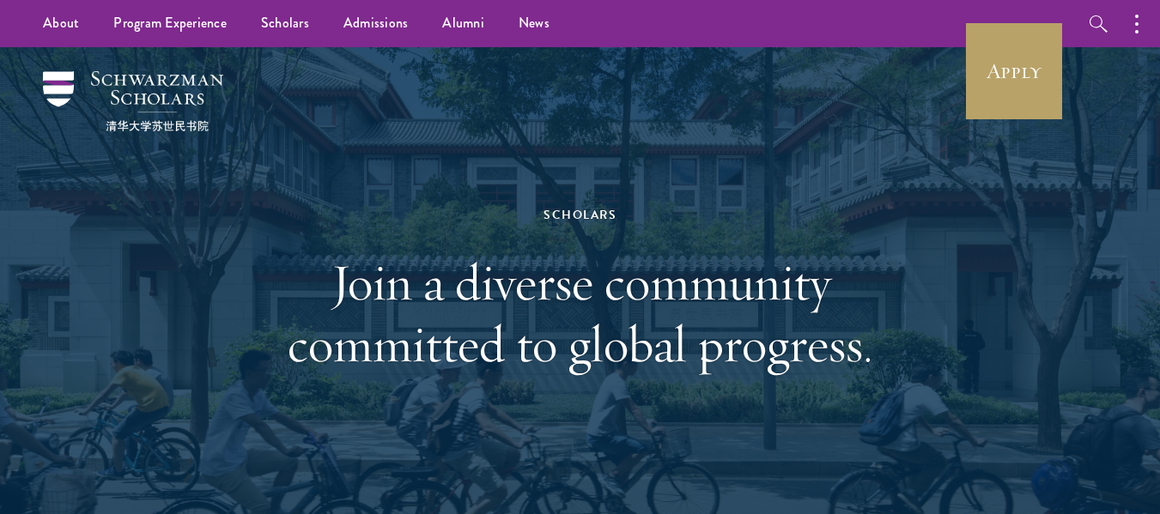
drag, startPoint x: 786, startPoint y: 183, endPoint x: 745, endPoint y: 107, distance: 86.1
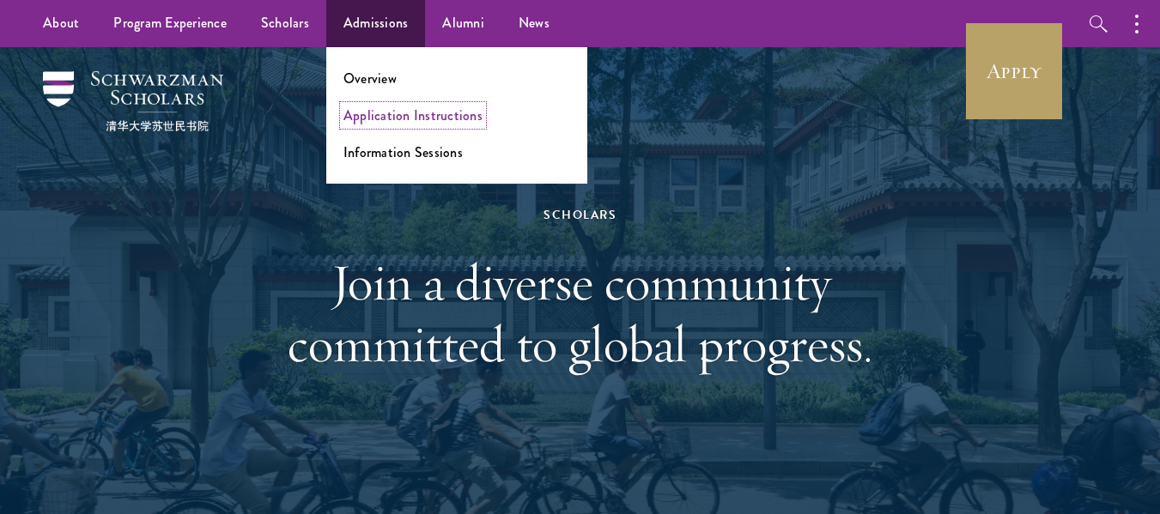
click at [423, 121] on link "Application Instructions" at bounding box center [413, 116] width 139 height 20
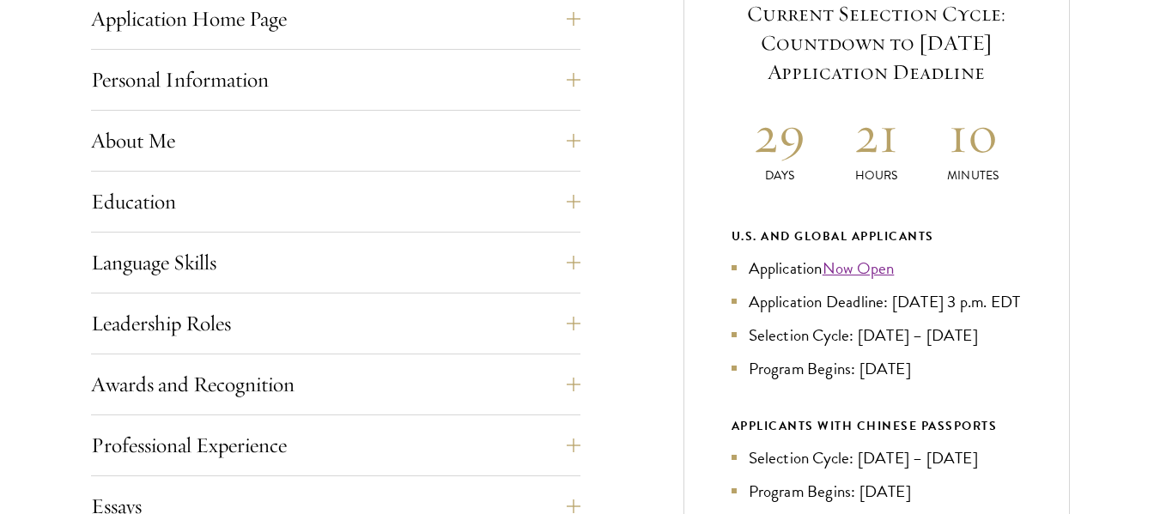
scroll to position [727, 0]
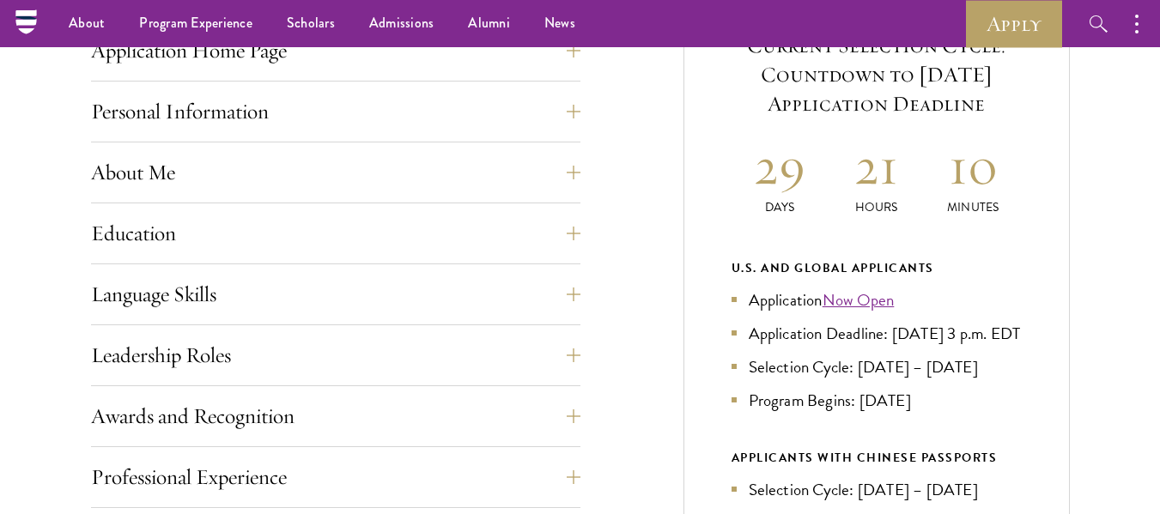
drag, startPoint x: 684, startPoint y: 173, endPoint x: 680, endPoint y: 146, distance: 27.7
click at [552, 169] on button "About Me" at bounding box center [349, 173] width 490 height 41
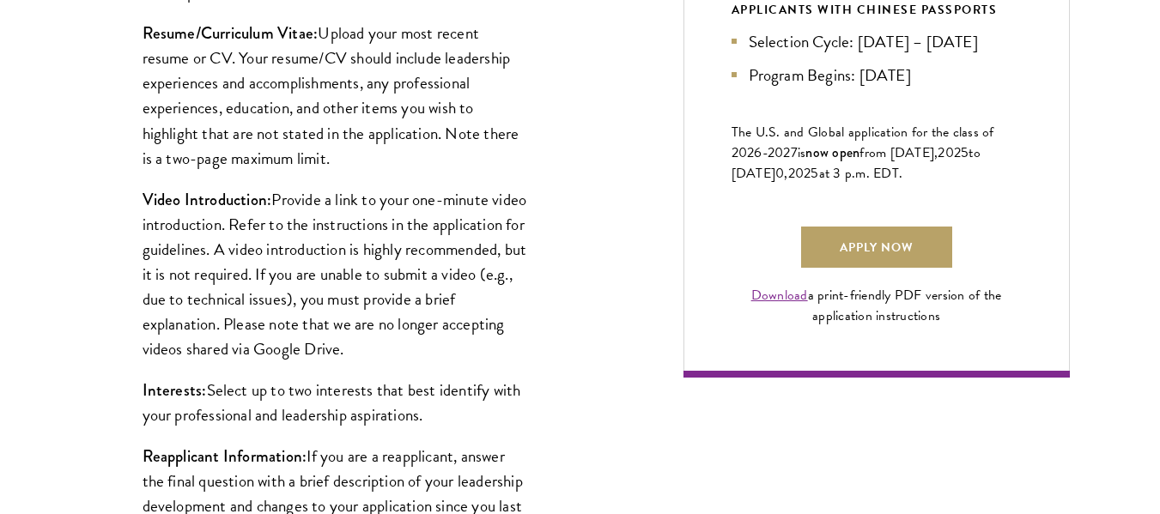
scroll to position [1167, 0]
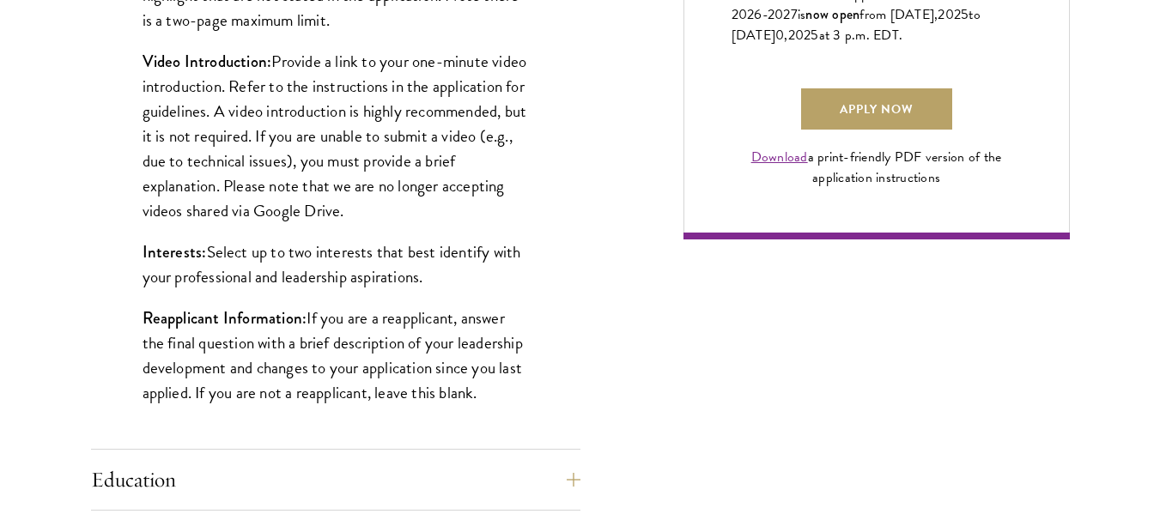
drag, startPoint x: 616, startPoint y: 227, endPoint x: 594, endPoint y: 224, distance: 21.6
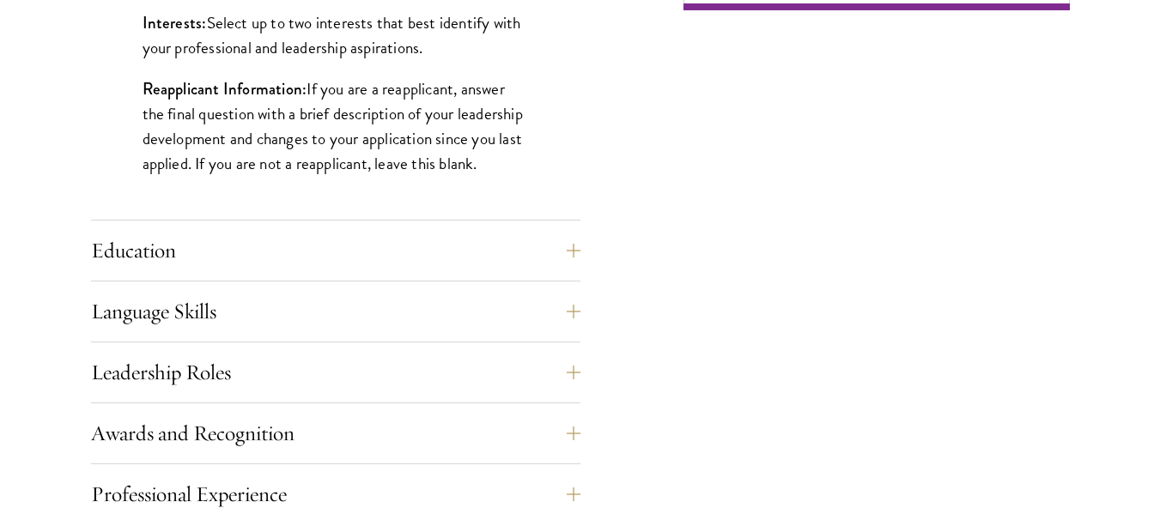
drag, startPoint x: 435, startPoint y: 179, endPoint x: 435, endPoint y: 213, distance: 34.4
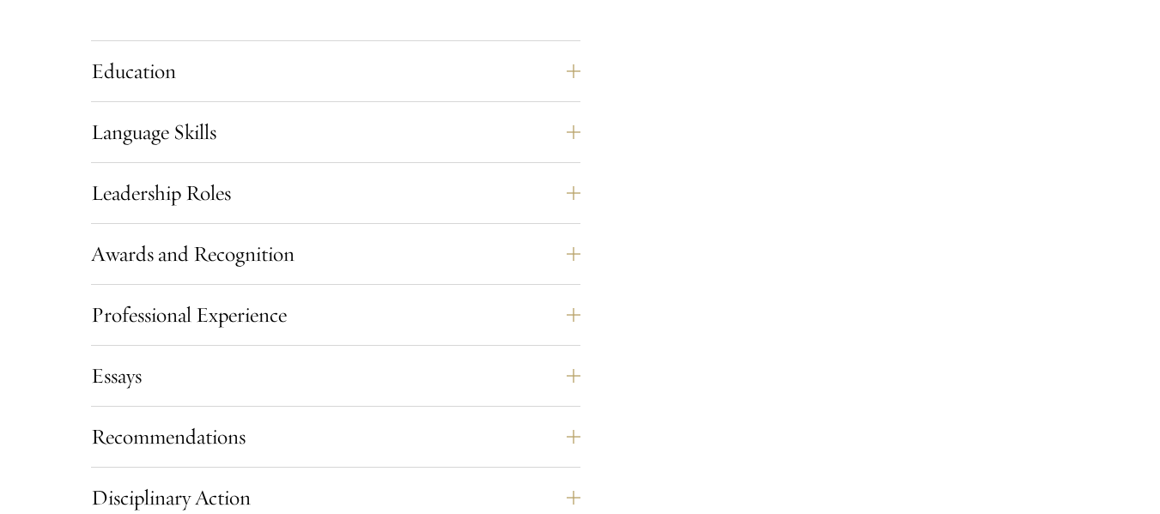
drag, startPoint x: 430, startPoint y: 158, endPoint x: 413, endPoint y: 196, distance: 41.5
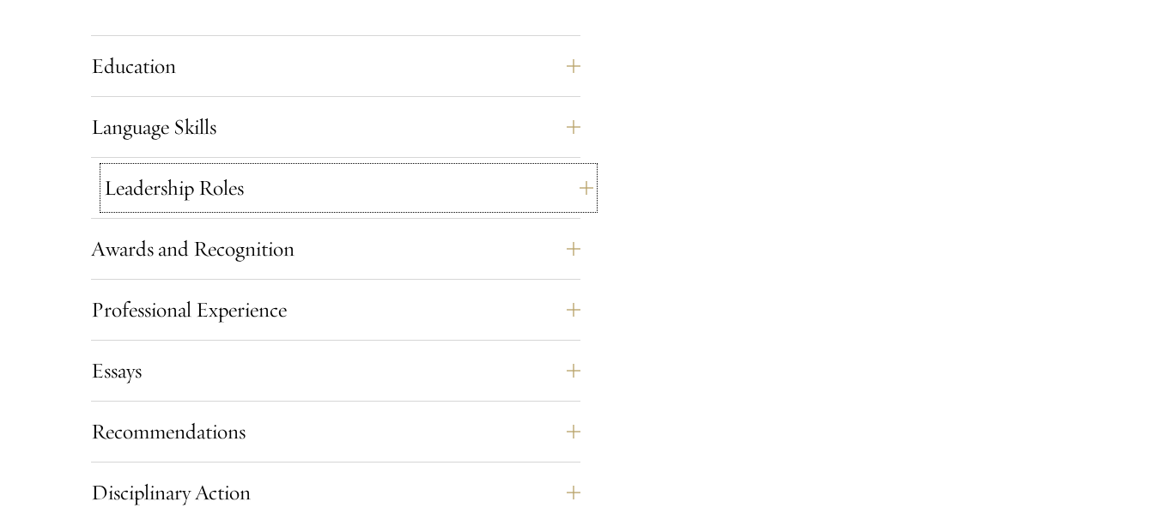
click at [413, 196] on button "Leadership Roles" at bounding box center [349, 187] width 490 height 41
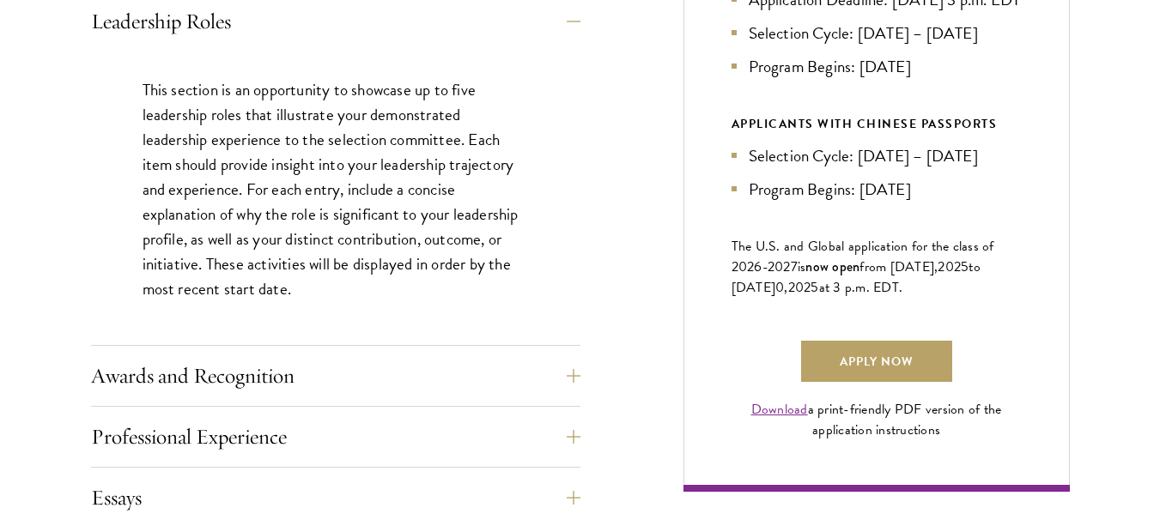
scroll to position [1054, 0]
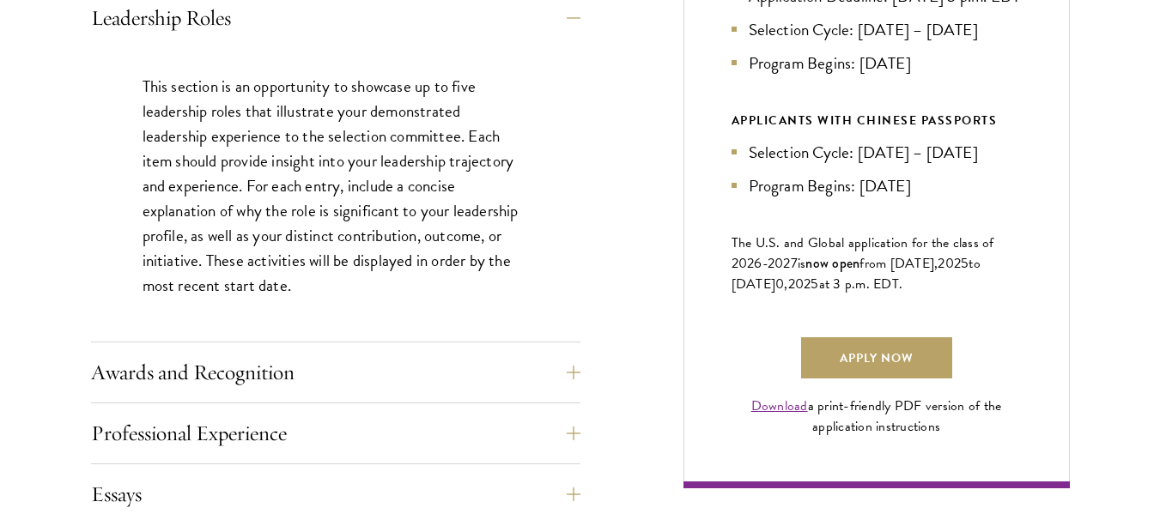
drag, startPoint x: 643, startPoint y: 273, endPoint x: 586, endPoint y: 291, distance: 60.3
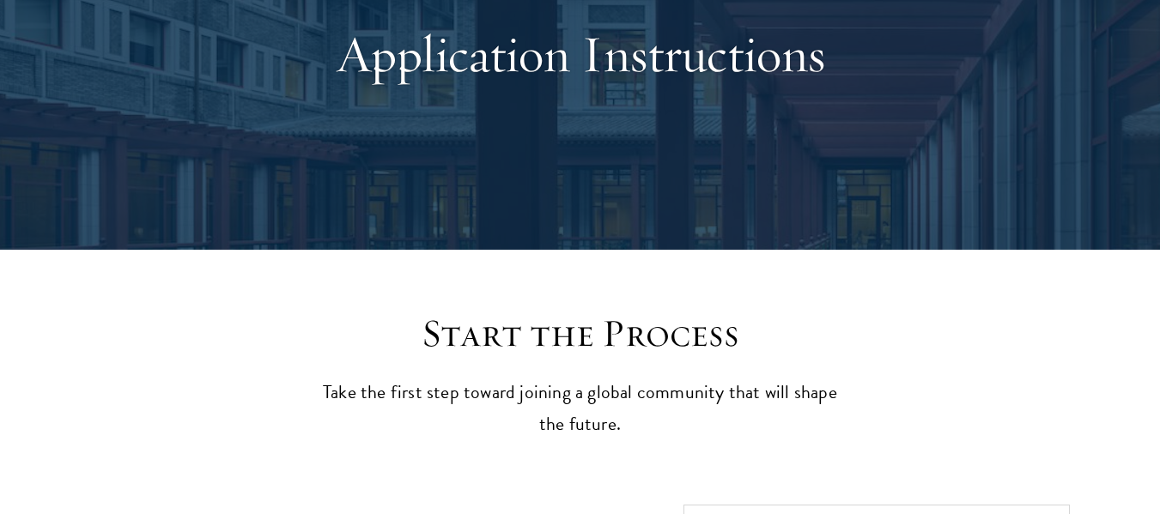
scroll to position [0, 0]
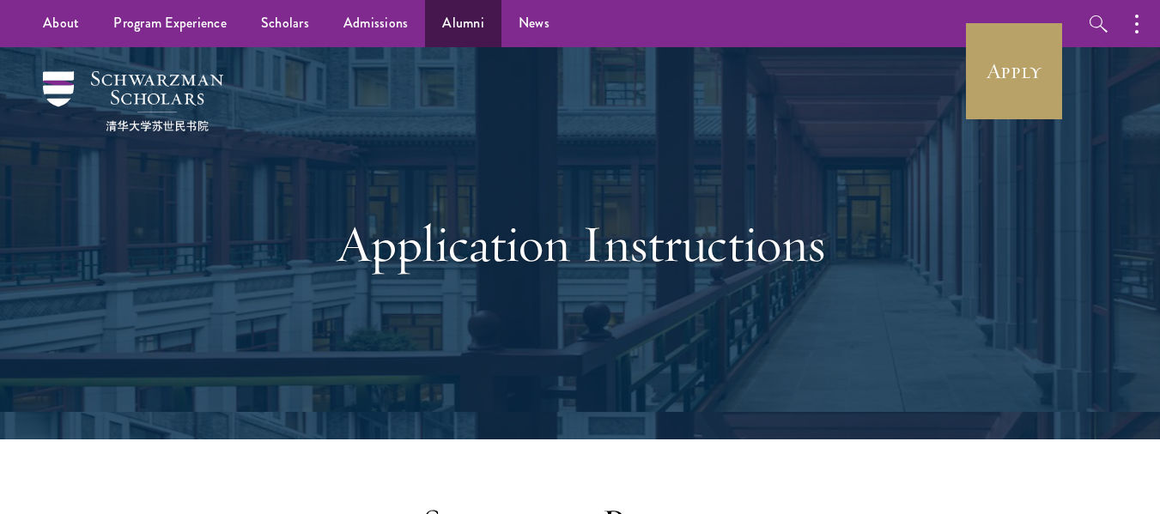
drag, startPoint x: 496, startPoint y: 231, endPoint x: 486, endPoint y: 37, distance: 194.3
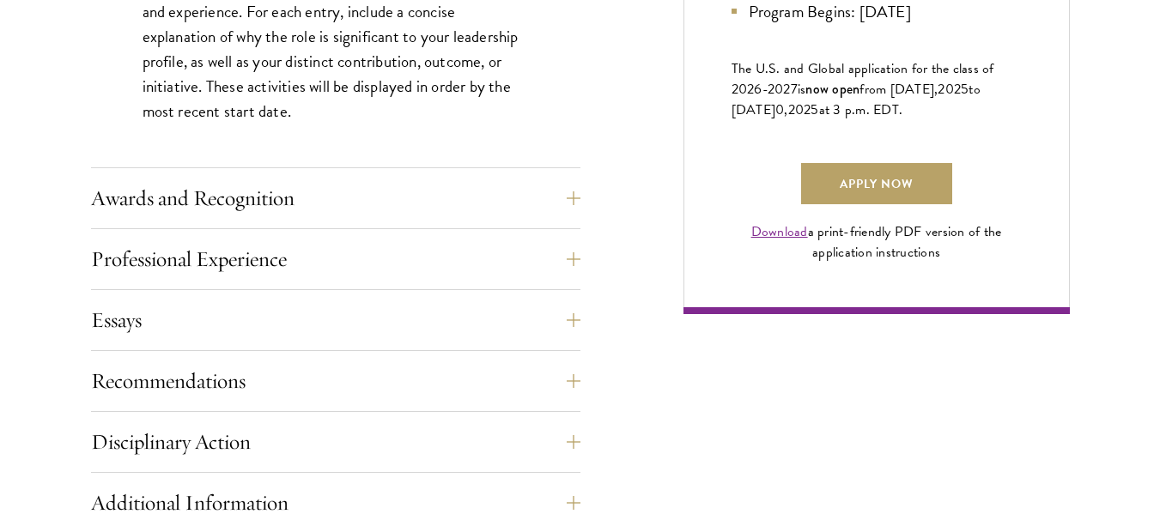
scroll to position [1329, 0]
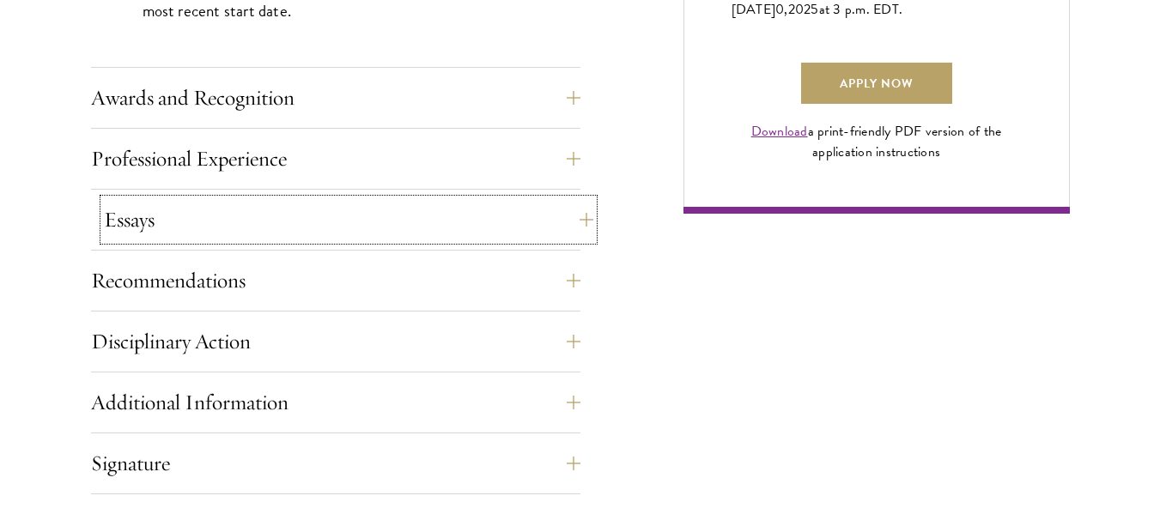
click at [392, 234] on button "Essays" at bounding box center [349, 219] width 490 height 41
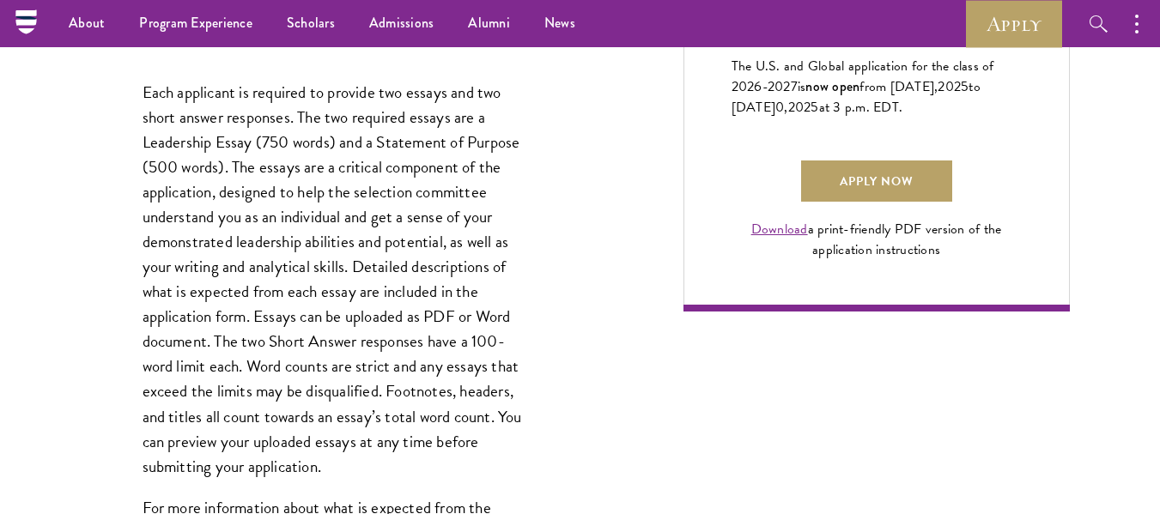
drag, startPoint x: 496, startPoint y: 107, endPoint x: 496, endPoint y: 84, distance: 23.2
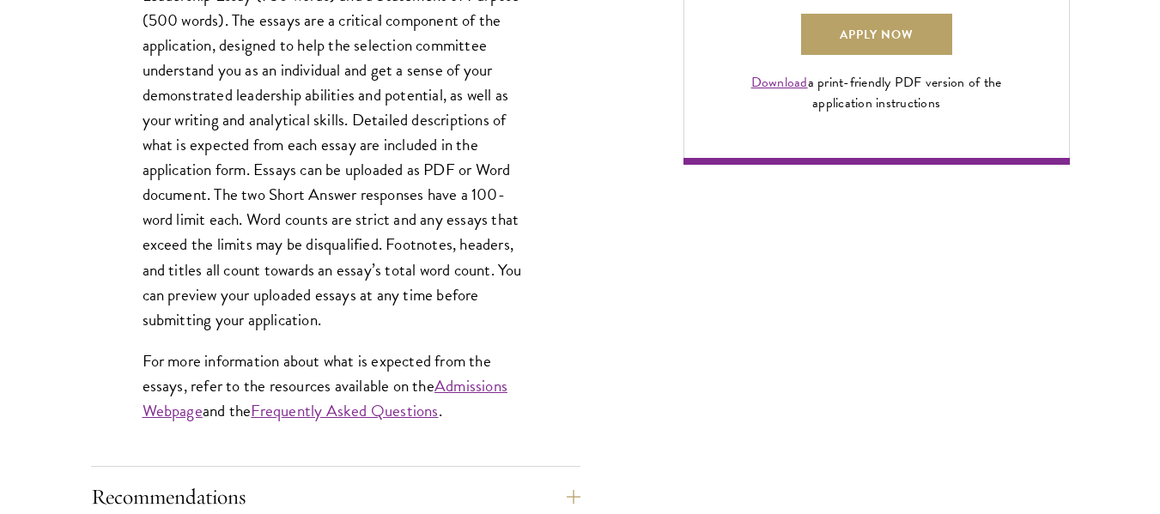
scroll to position [1378, 0]
